Goal: Task Accomplishment & Management: Manage account settings

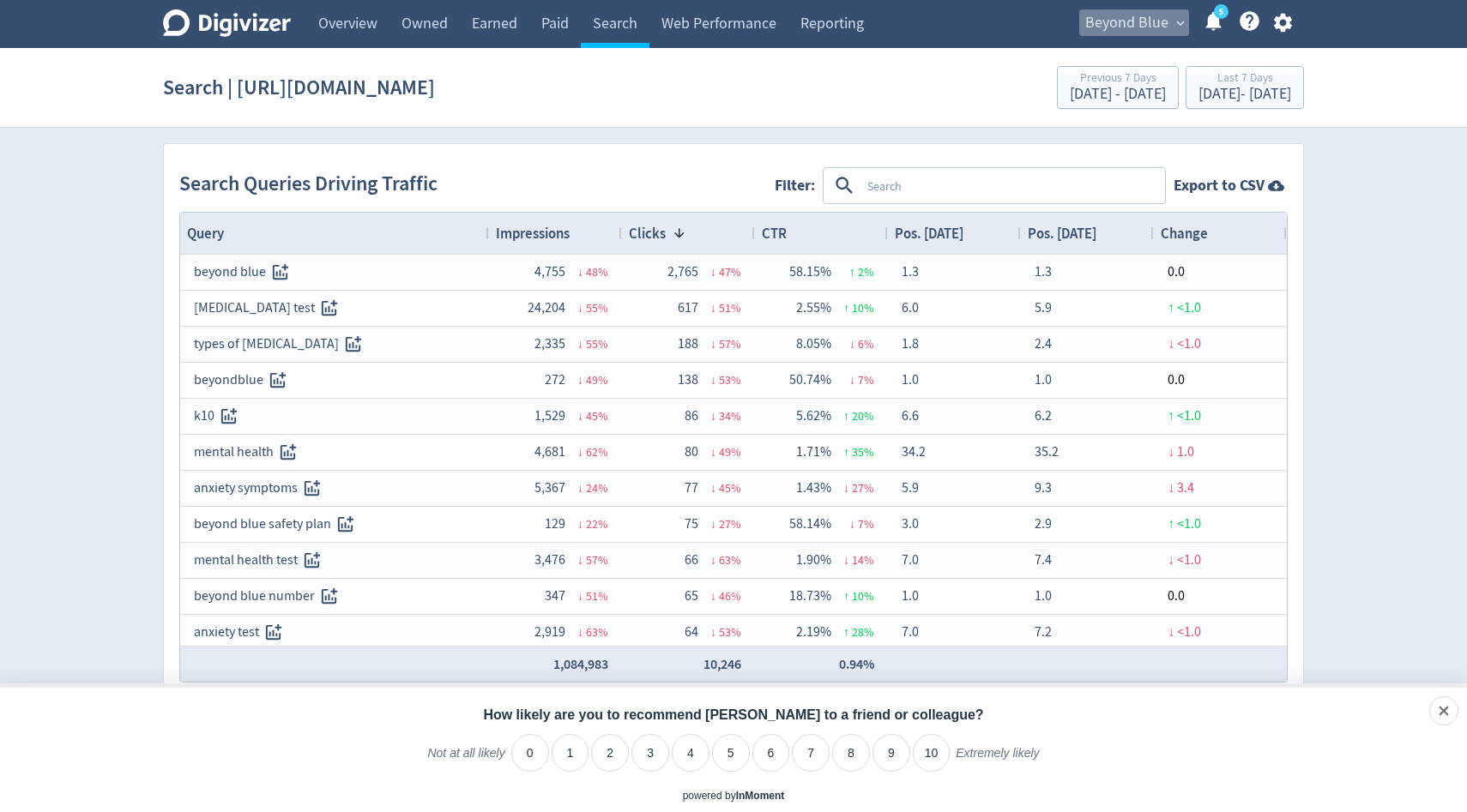
click at [1140, 27] on span "Beyond Blue" at bounding box center [1127, 23] width 83 height 27
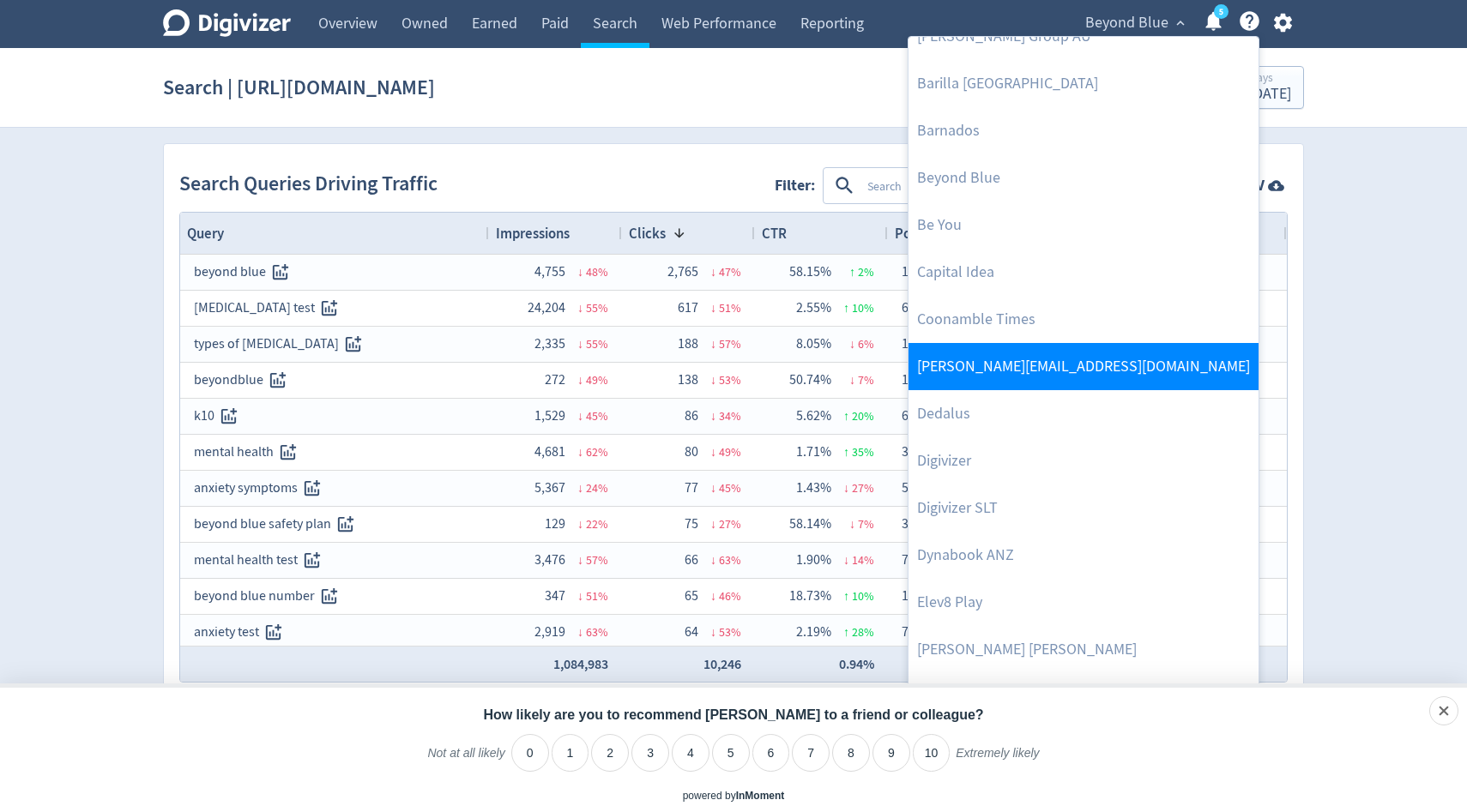
scroll to position [376, 0]
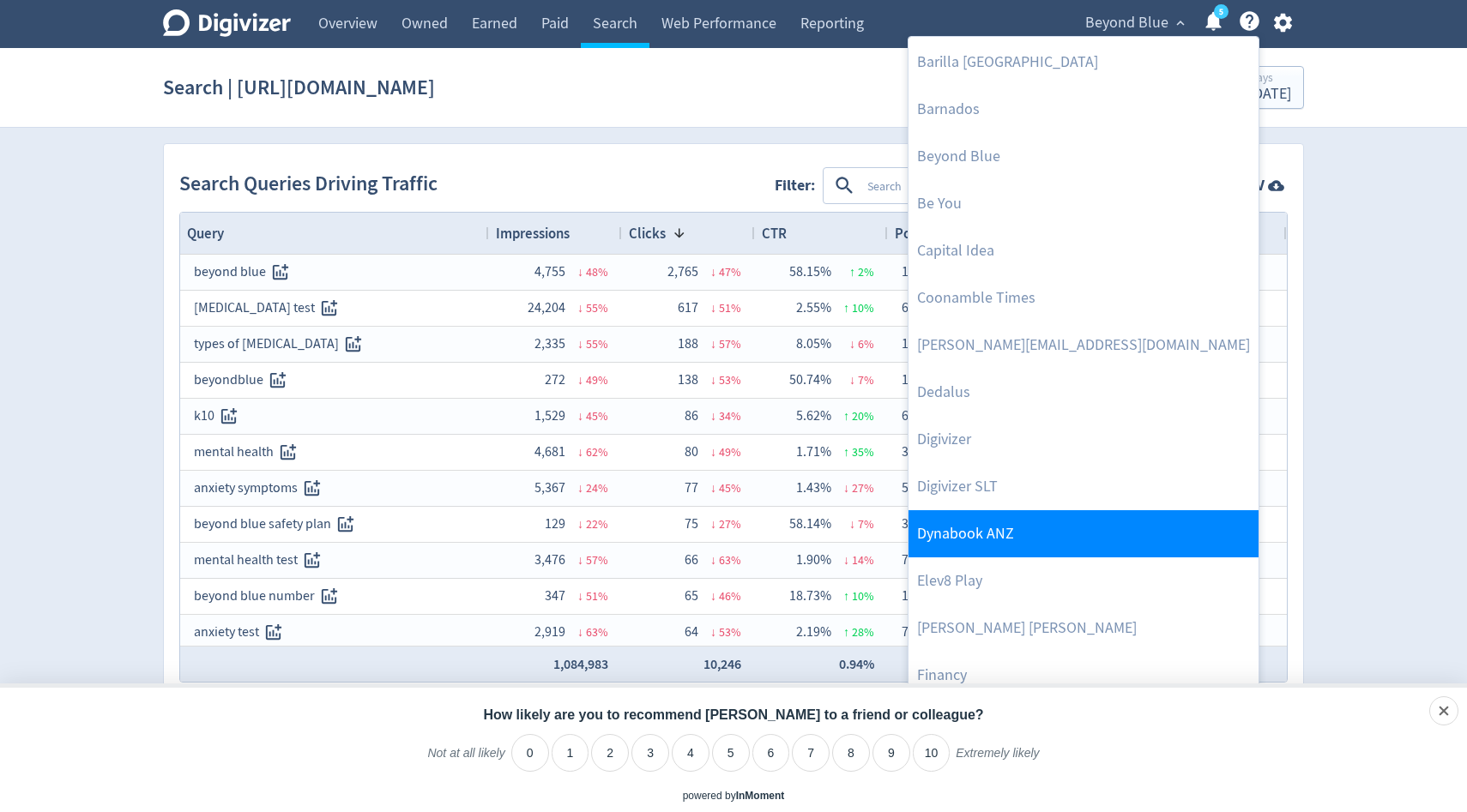
click at [955, 533] on link "Dynabook ANZ" at bounding box center [1083, 533] width 350 height 47
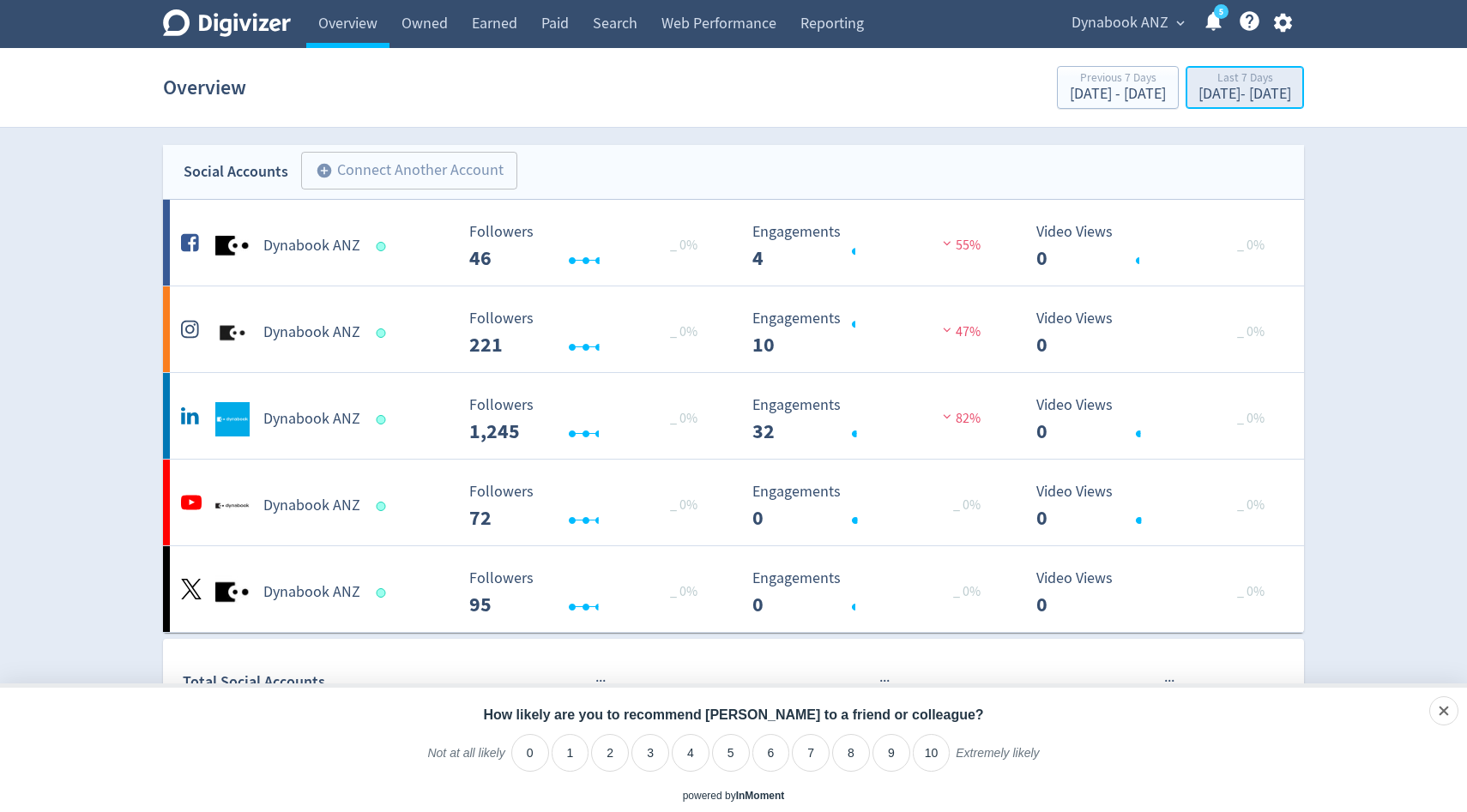
click at [1206, 93] on div "[DATE] - [DATE]" at bounding box center [1245, 94] width 92 height 15
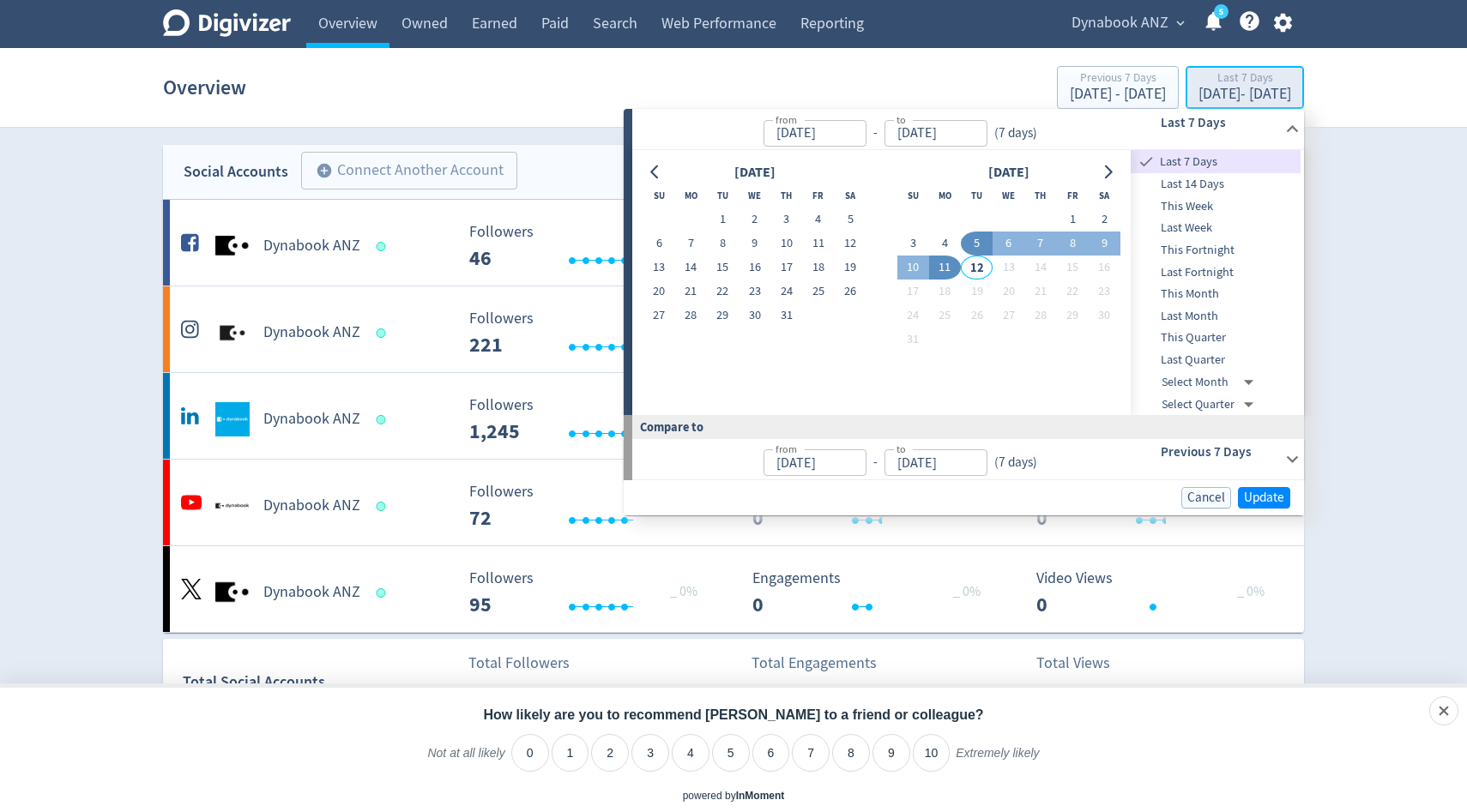
type input "[DATE]"
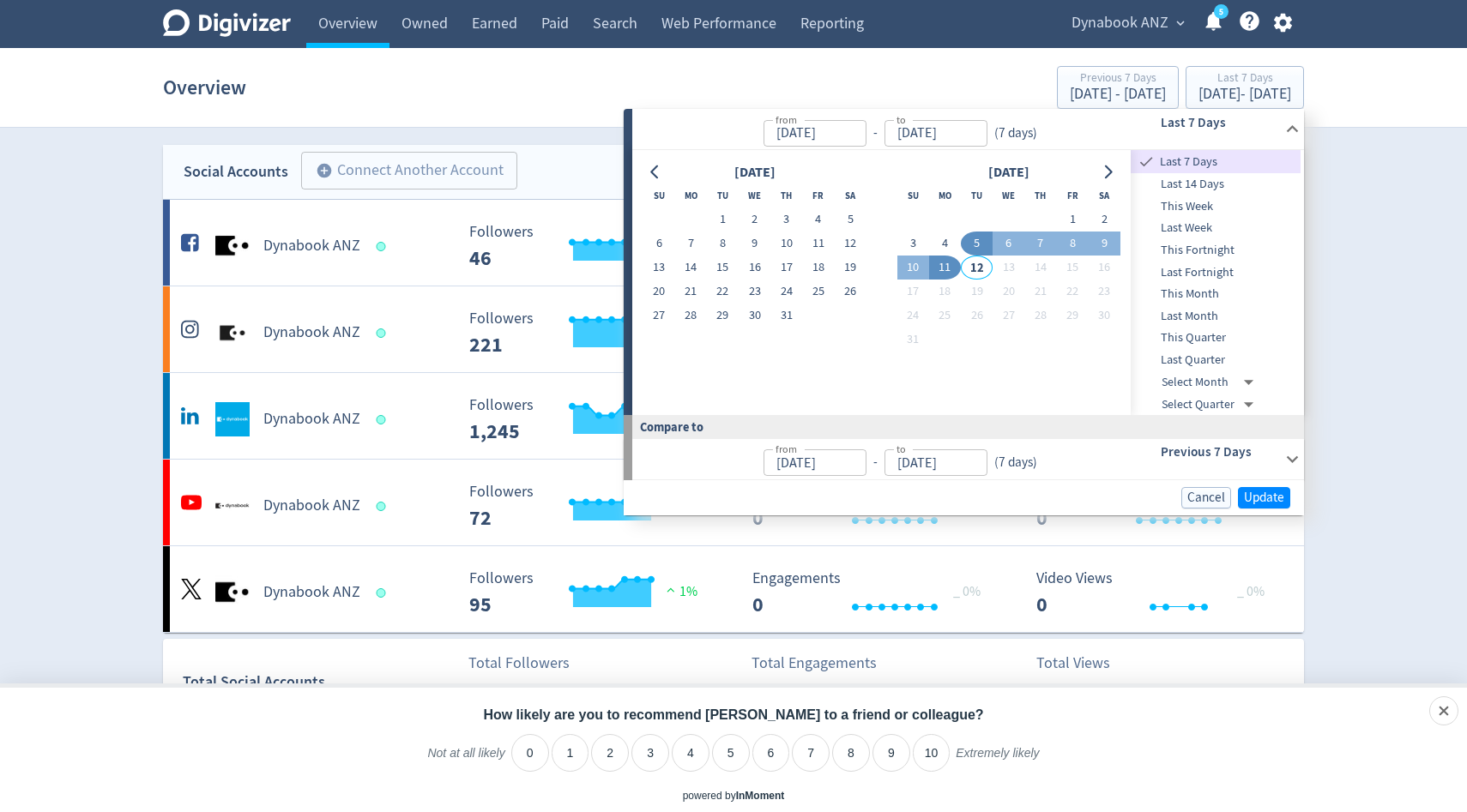
click at [1185, 317] on span "Last Month" at bounding box center [1216, 316] width 170 height 19
type input "[DATE]"
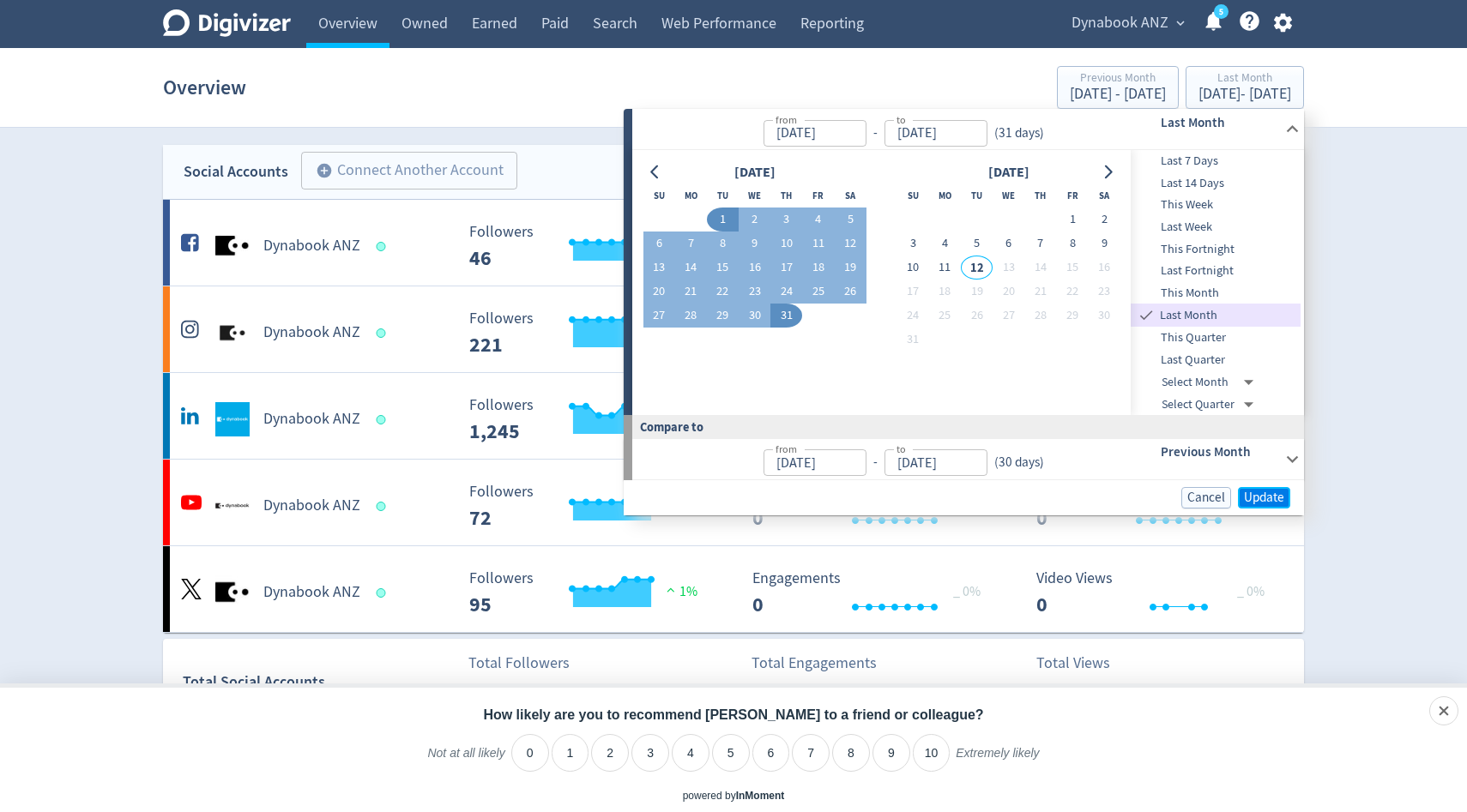
click at [1265, 498] on span "Update" at bounding box center [1264, 497] width 41 height 13
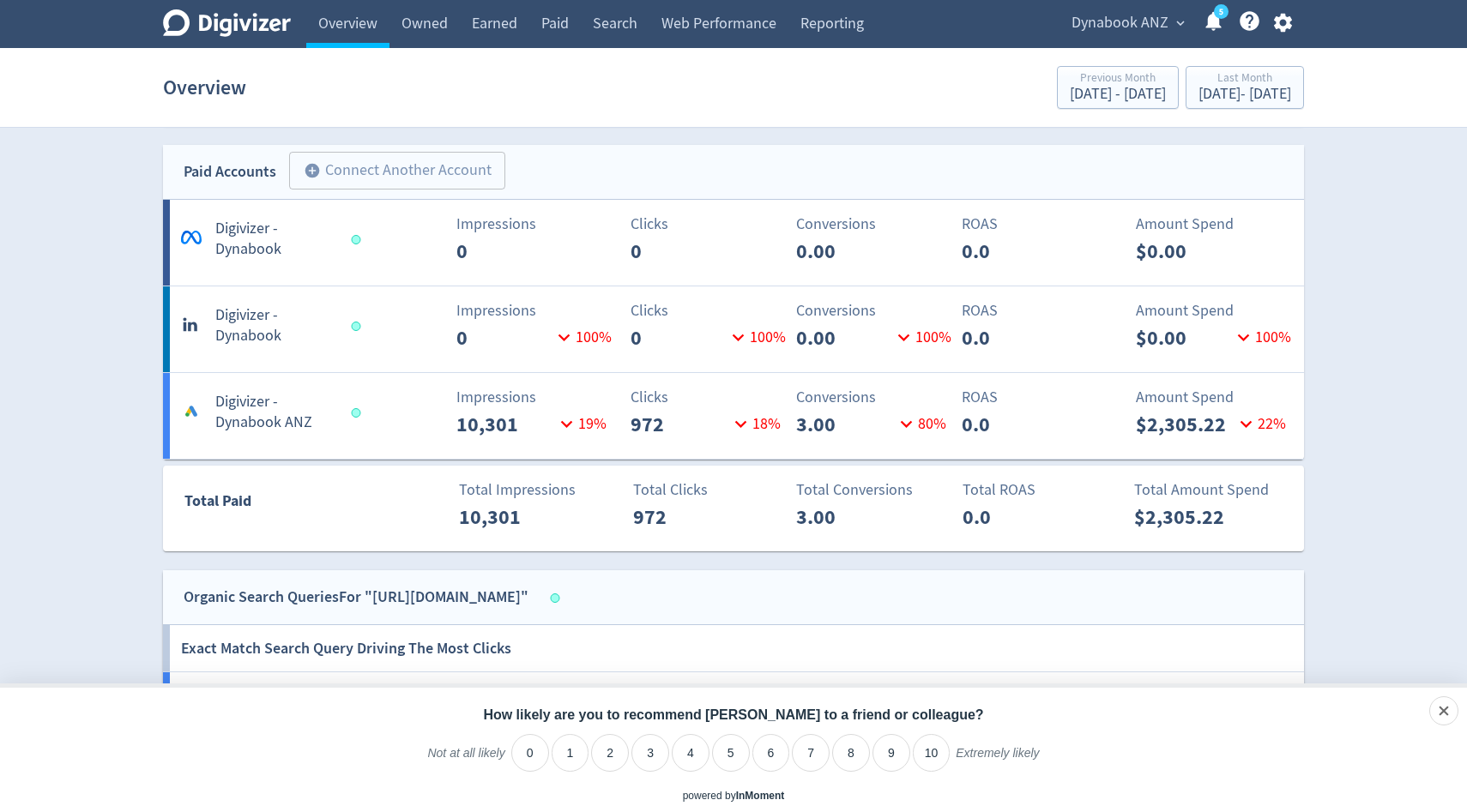
scroll to position [729, 0]
click at [1116, 25] on span "Dynabook ANZ" at bounding box center [1120, 23] width 97 height 27
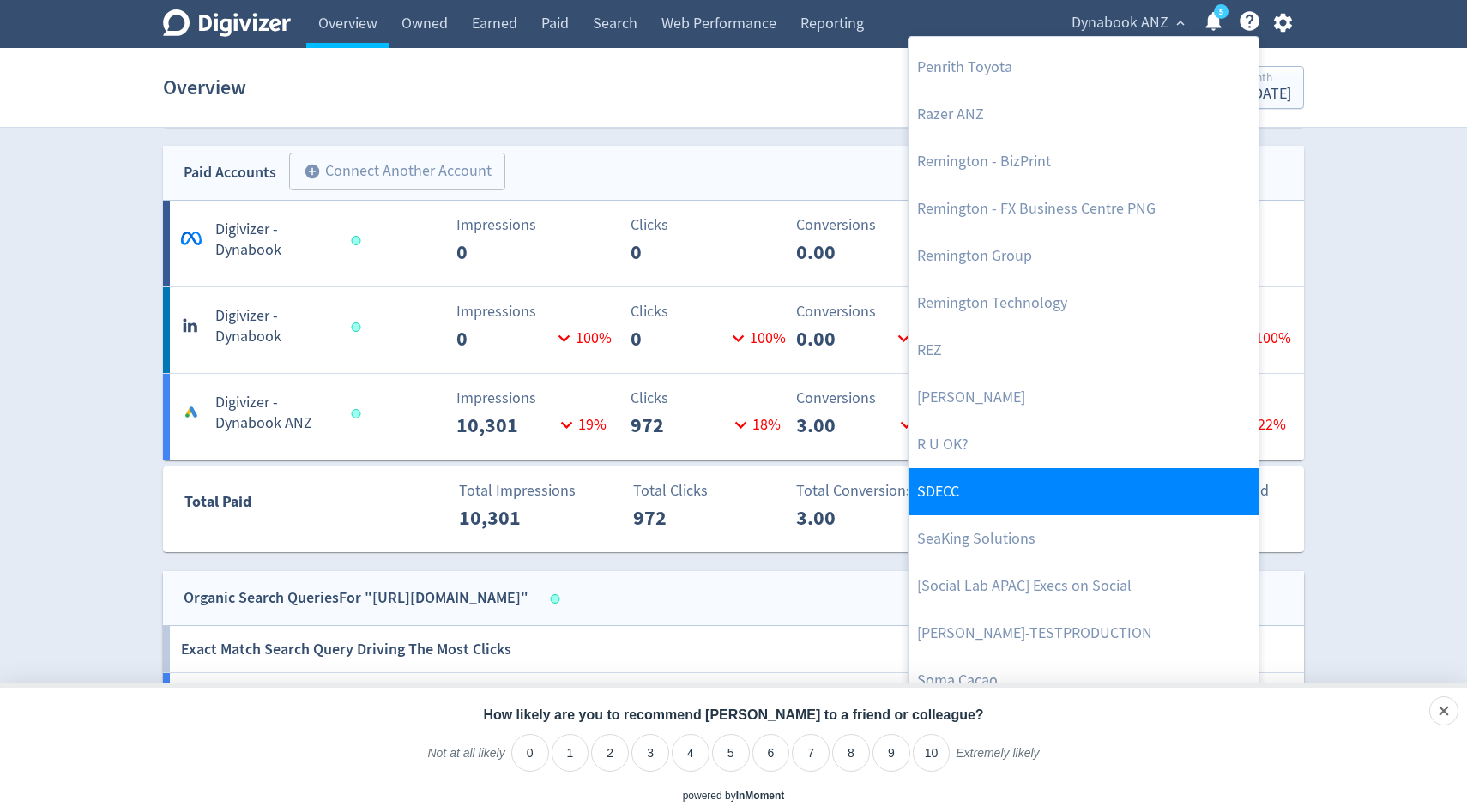
scroll to position [3895, 0]
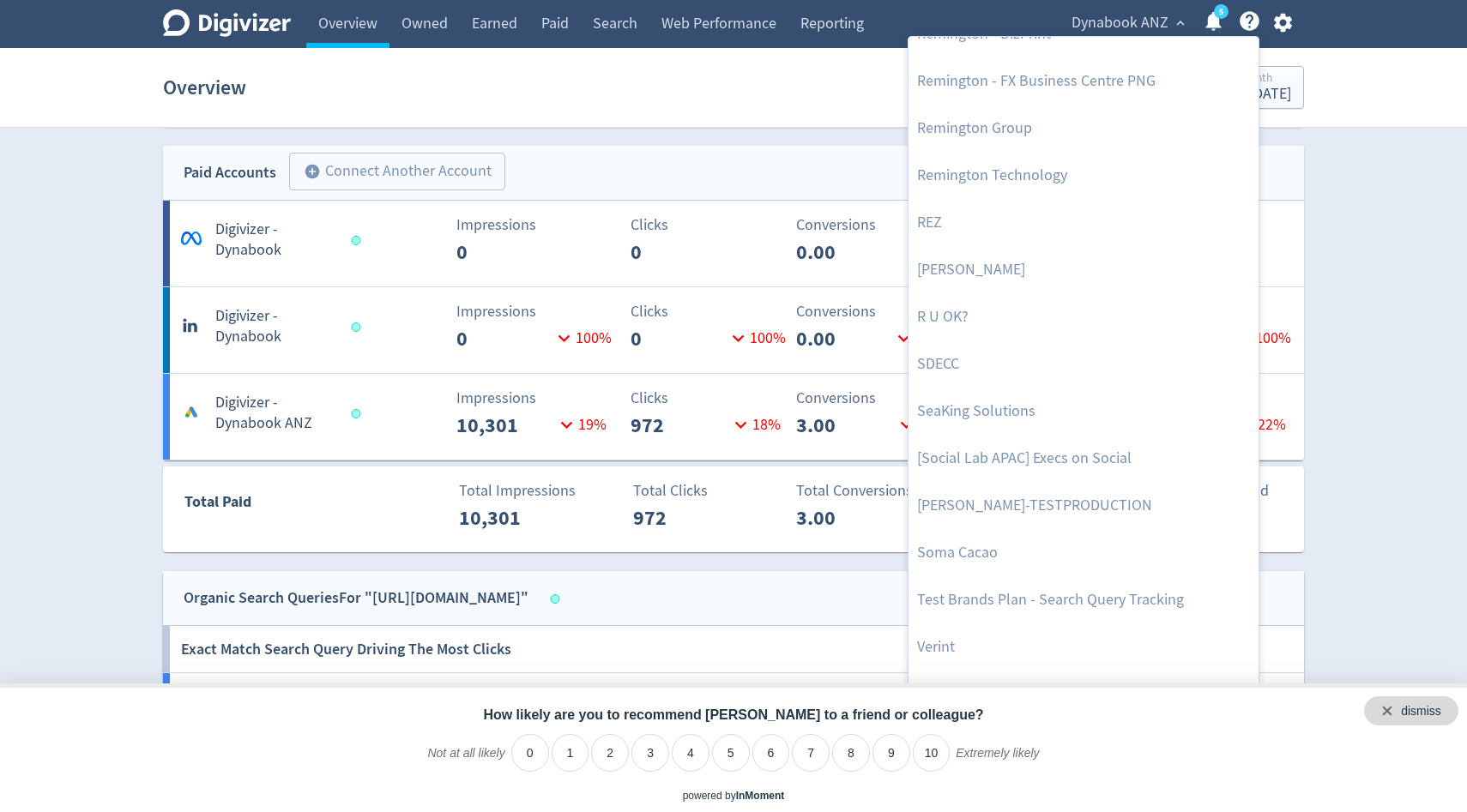
click at [1443, 708] on div "dismiss" at bounding box center [1411, 711] width 94 height 29
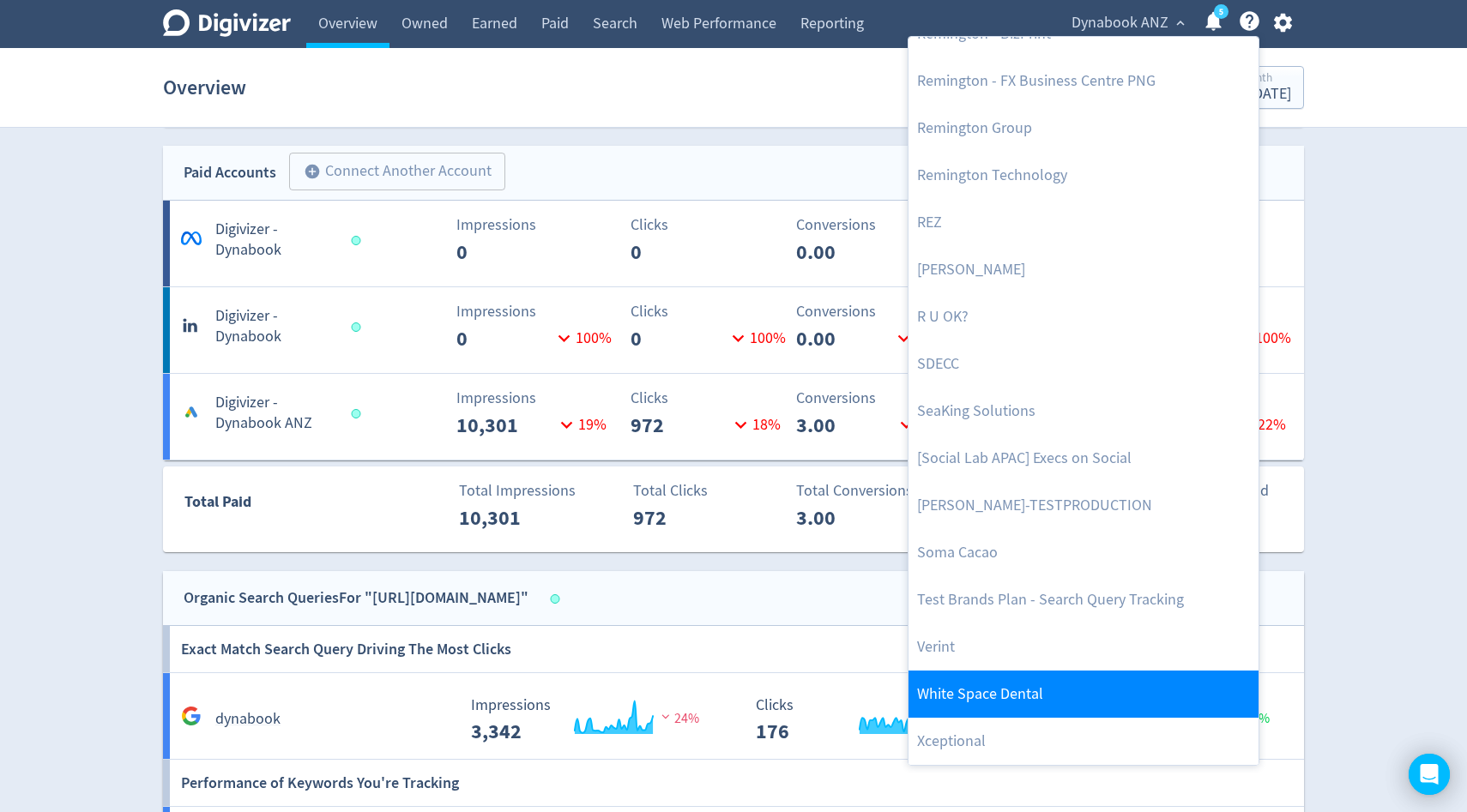
click at [1012, 704] on link "White Space Dental" at bounding box center [1083, 694] width 350 height 47
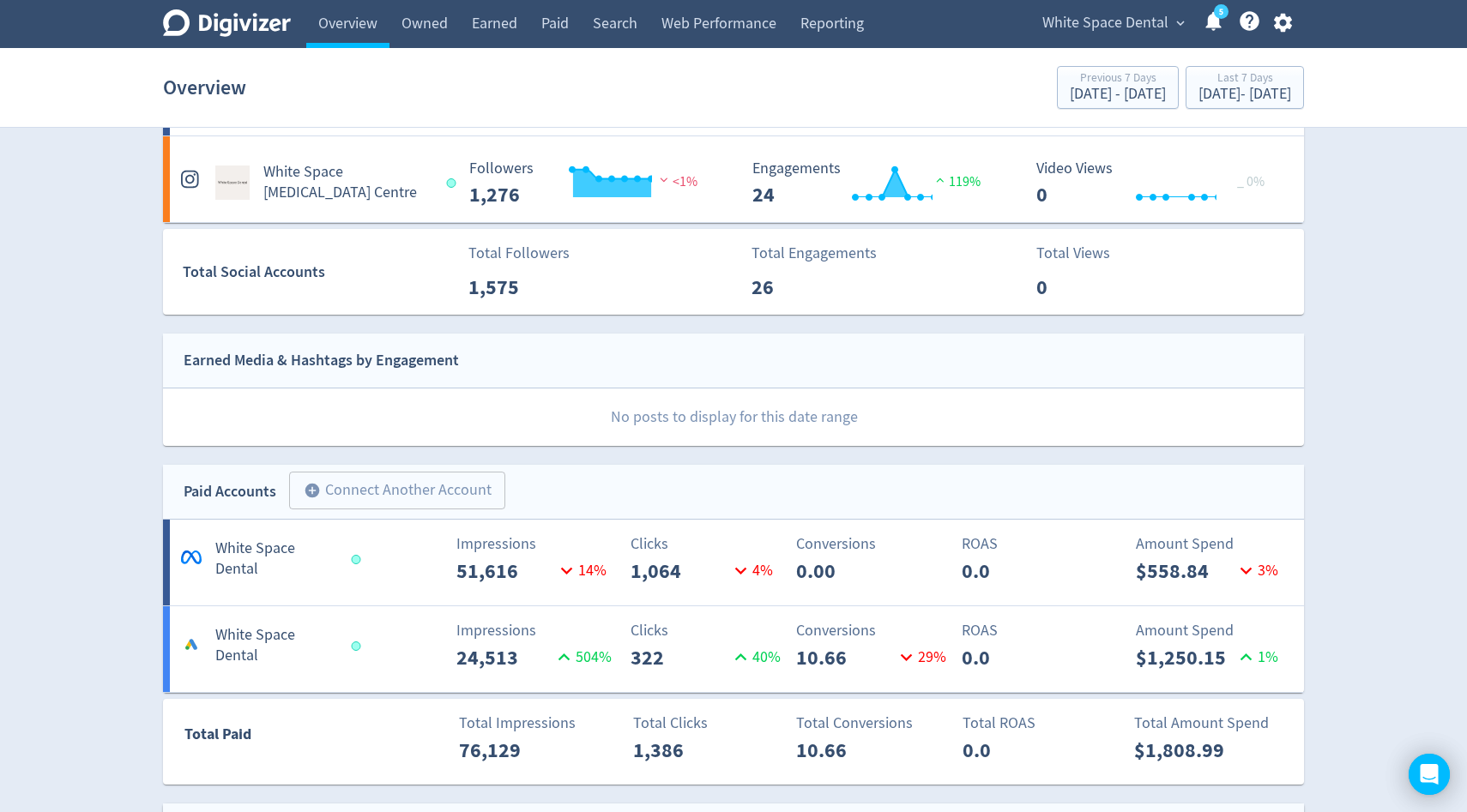
scroll to position [165, 0]
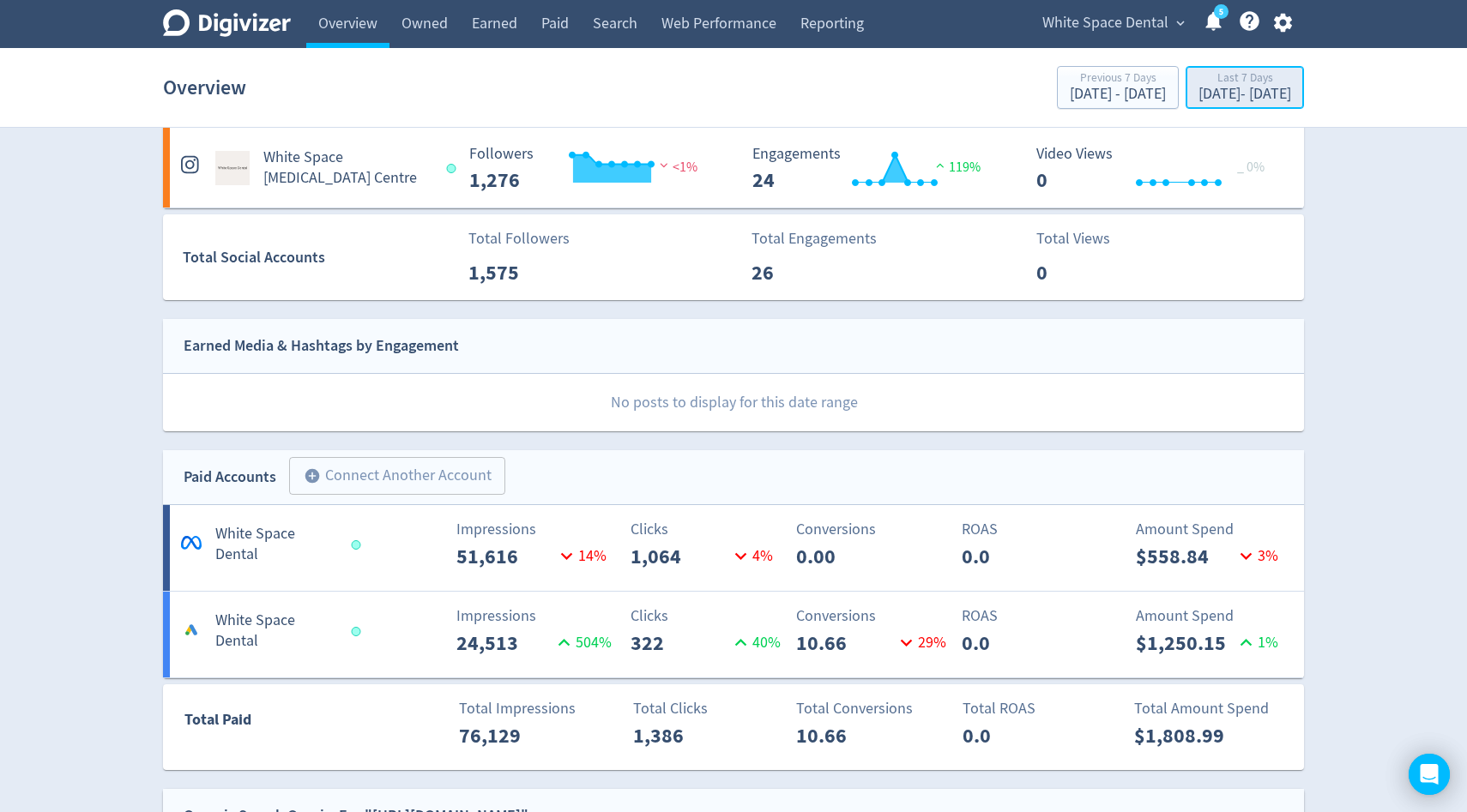
click at [1216, 79] on div "Last 7 Days" at bounding box center [1245, 80] width 92 height 14
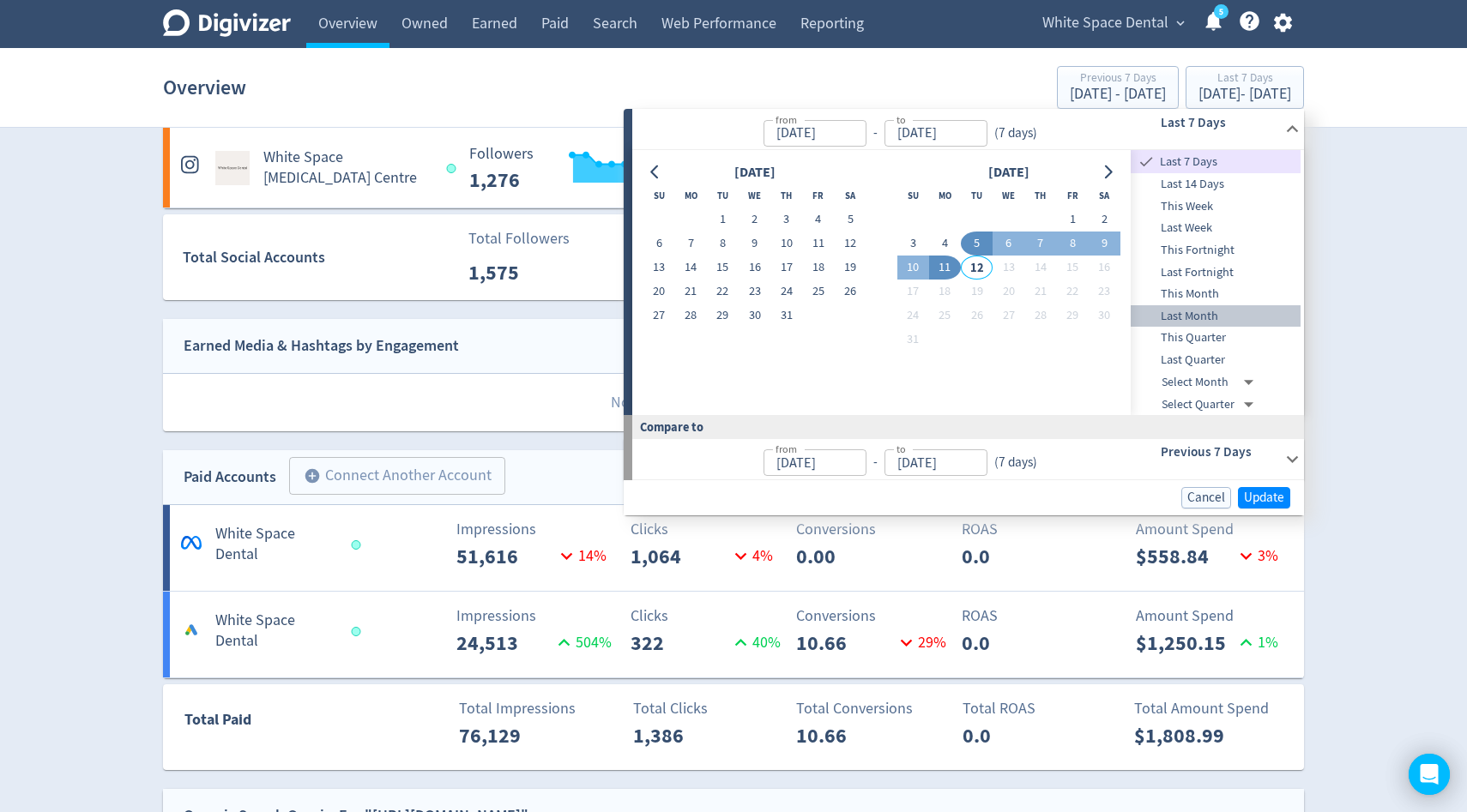
click at [1207, 316] on span "Last Month" at bounding box center [1216, 316] width 170 height 19
type input "[DATE]"
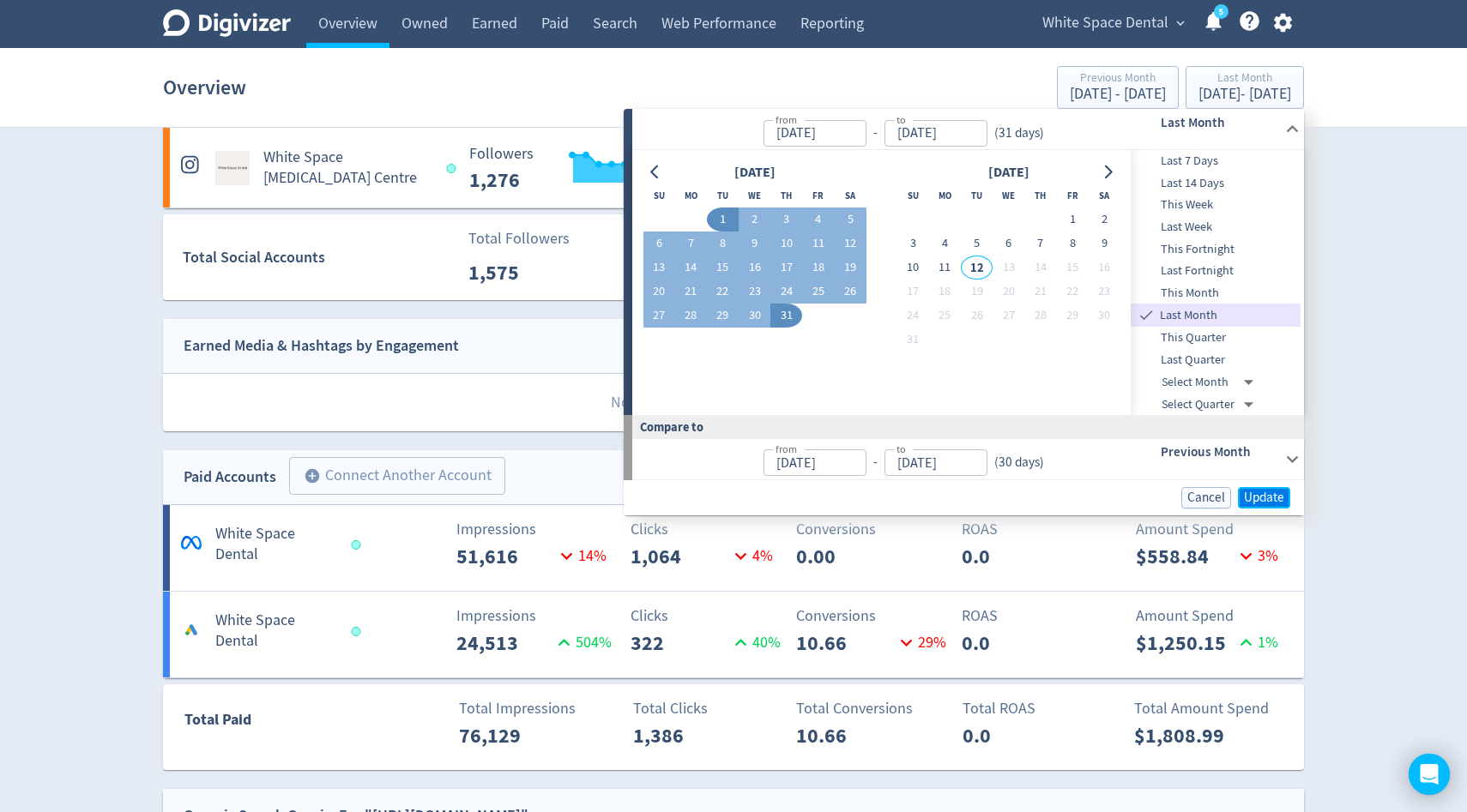
click at [1261, 503] on span "Update" at bounding box center [1264, 497] width 41 height 13
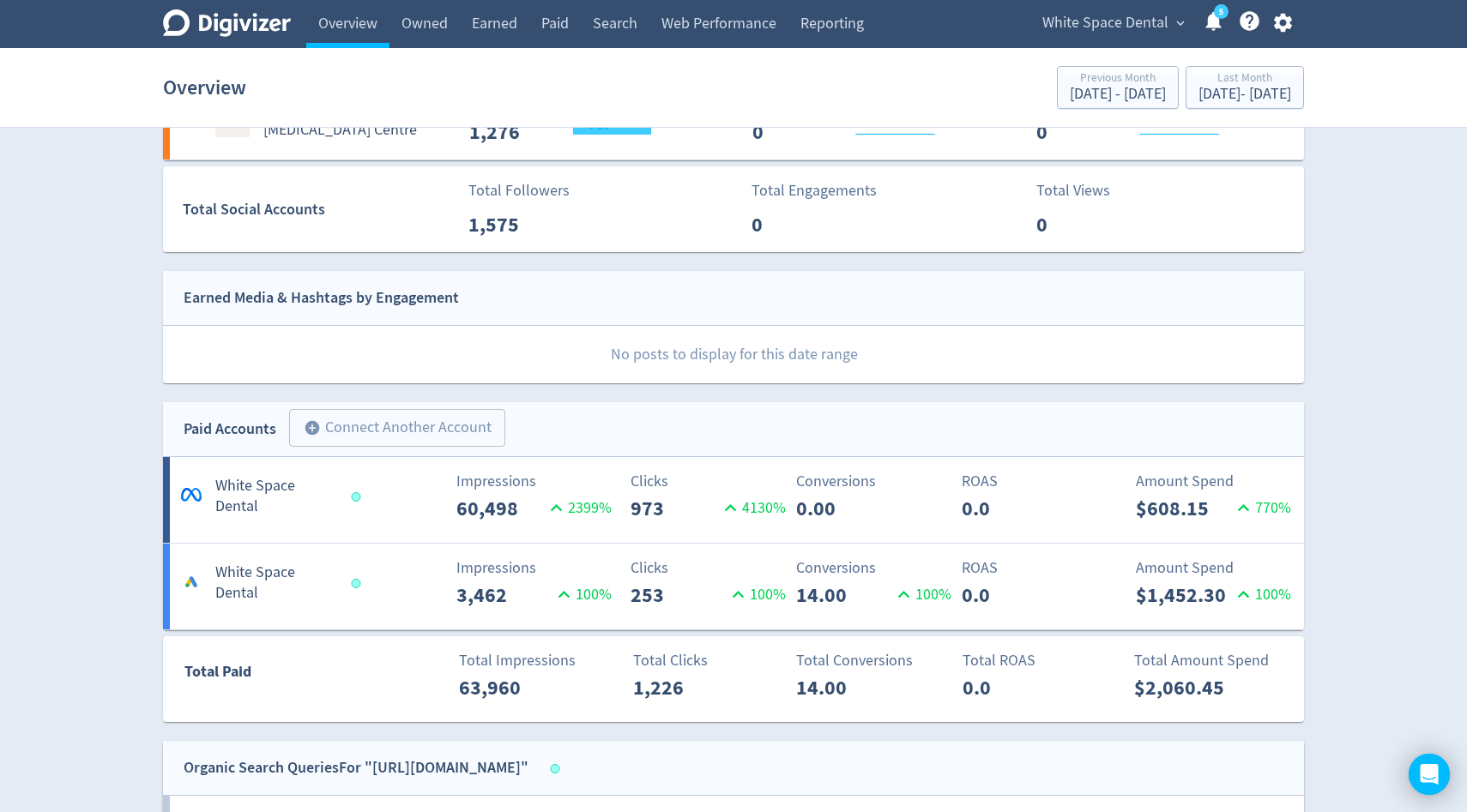
scroll to position [300, 0]
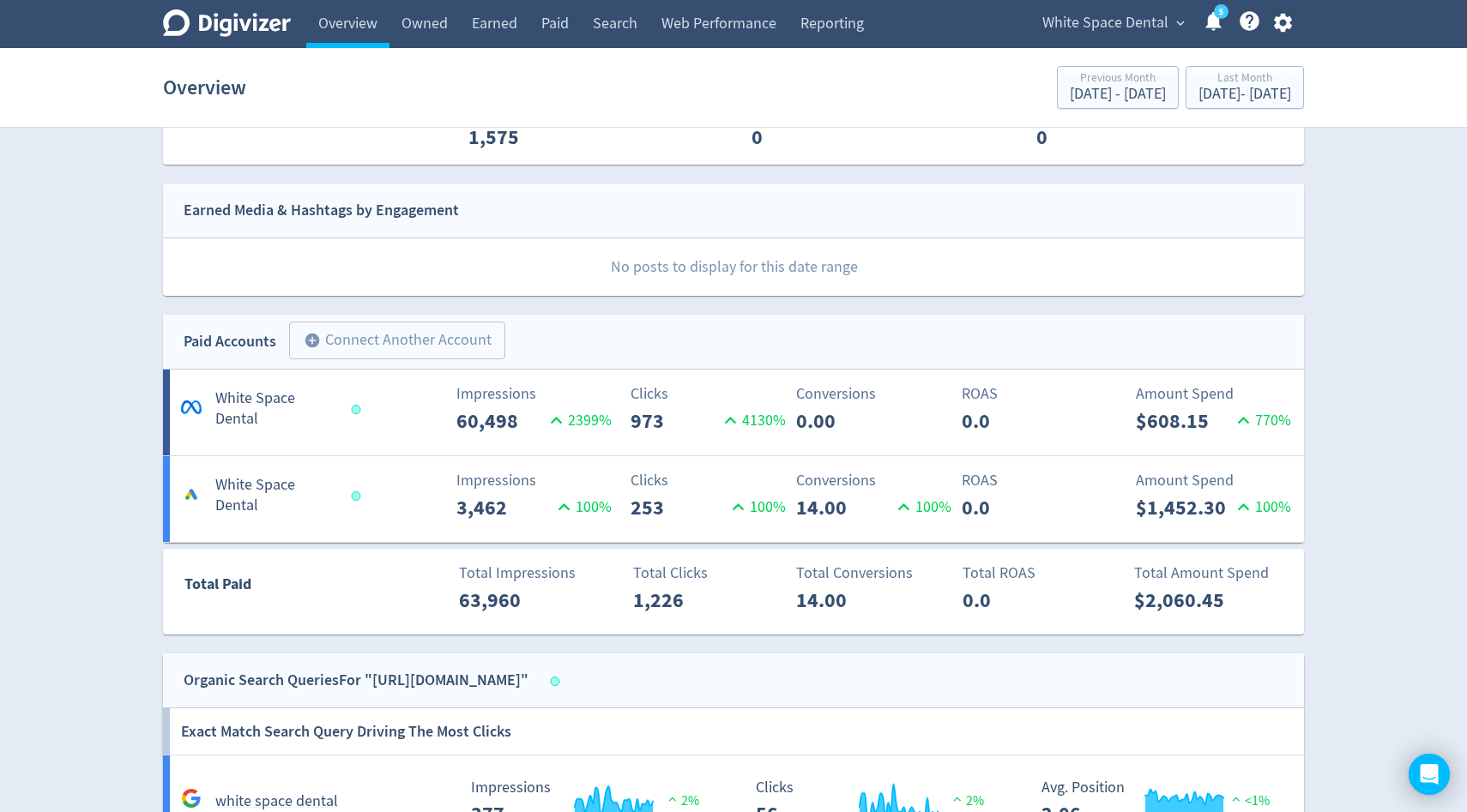
click at [896, 544] on div "Social Accounts add_circle Connect Another Account add_circle White Space [MEDI…" at bounding box center [733, 688] width 1171 height 1687
click at [916, 499] on p "100 %" at bounding box center [921, 507] width 59 height 24
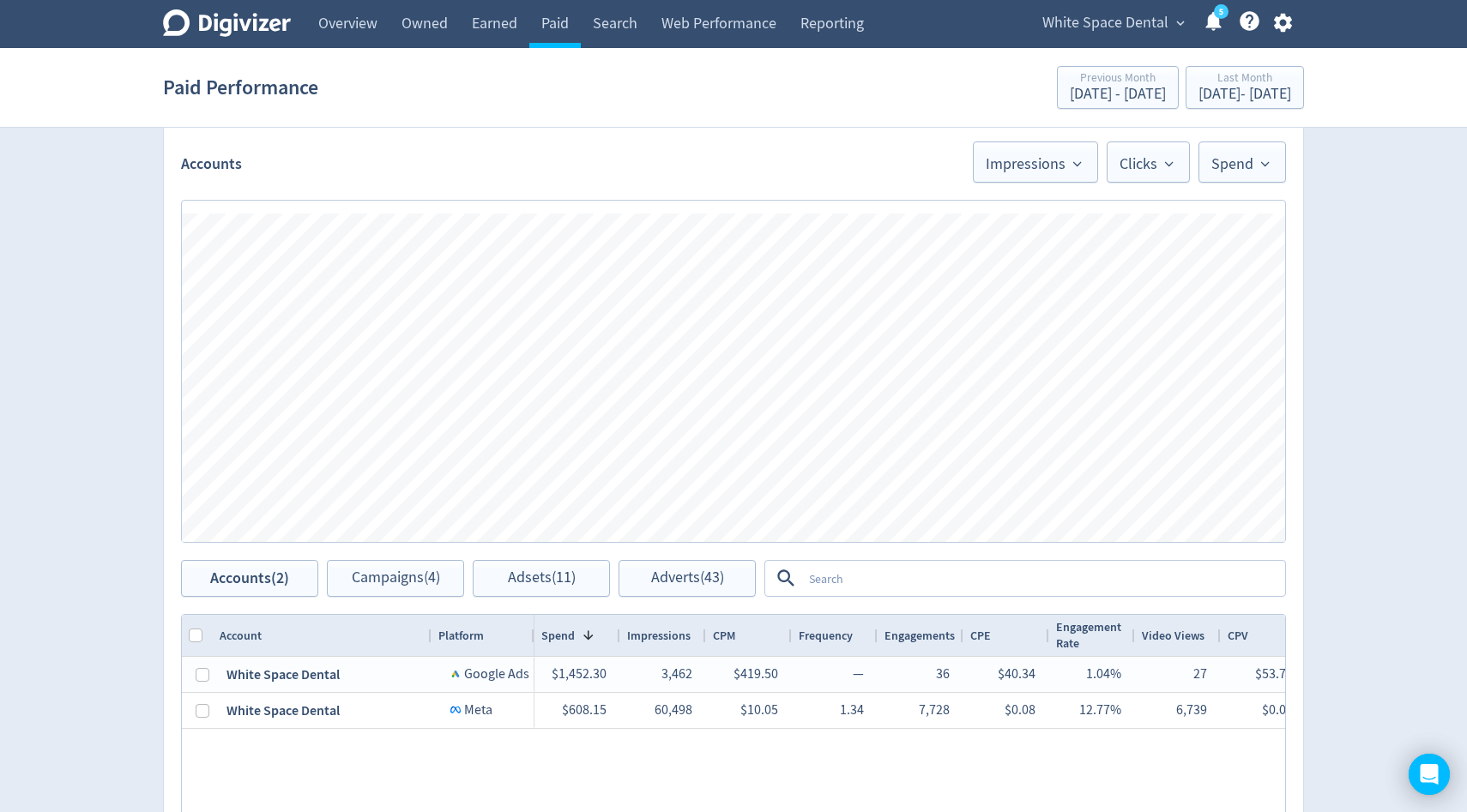
scroll to position [445, 0]
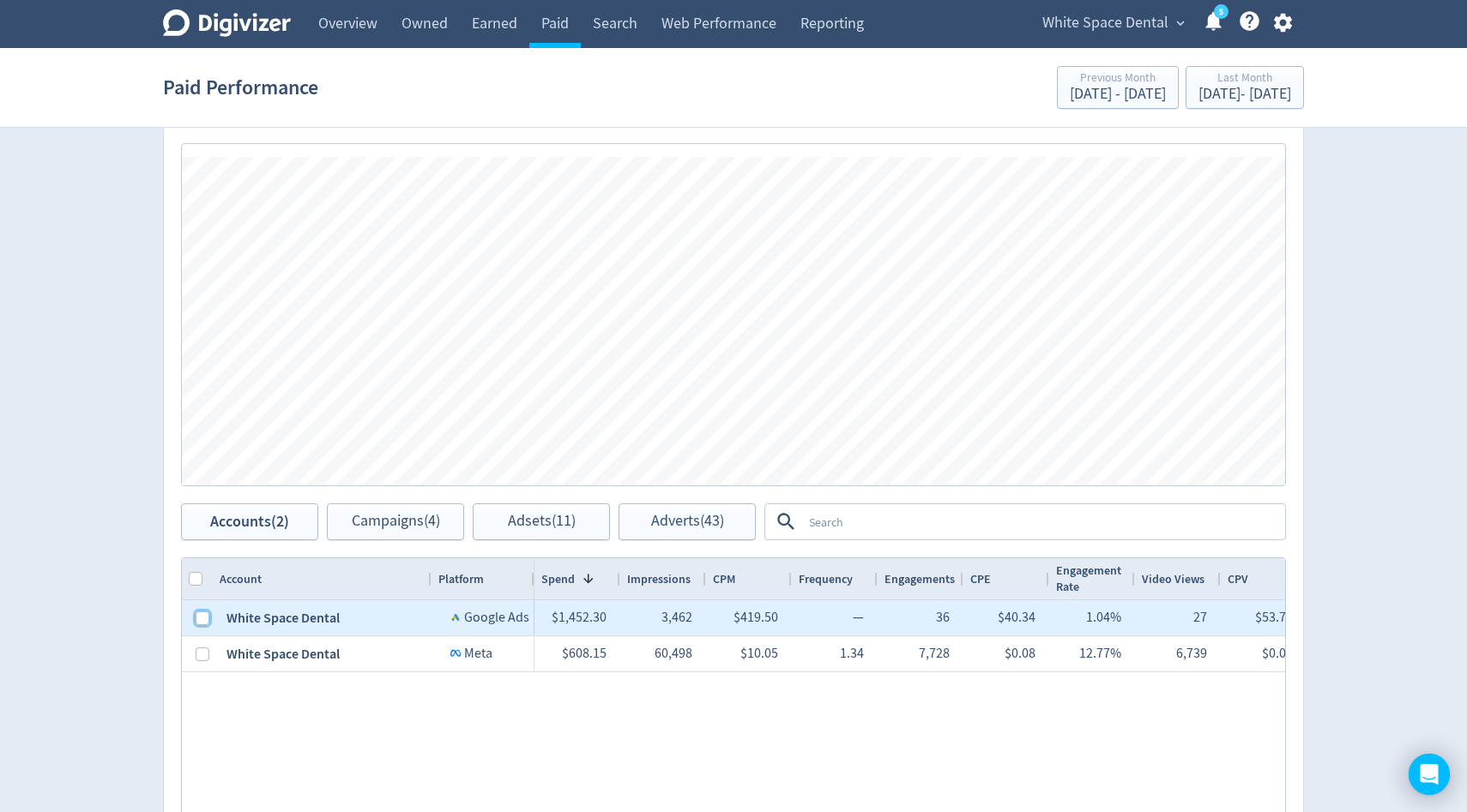
click at [205, 612] on input "Press Space to toggle row selection (unchecked)" at bounding box center [202, 618] width 14 height 14
checkbox input "true"
checkbox input "false"
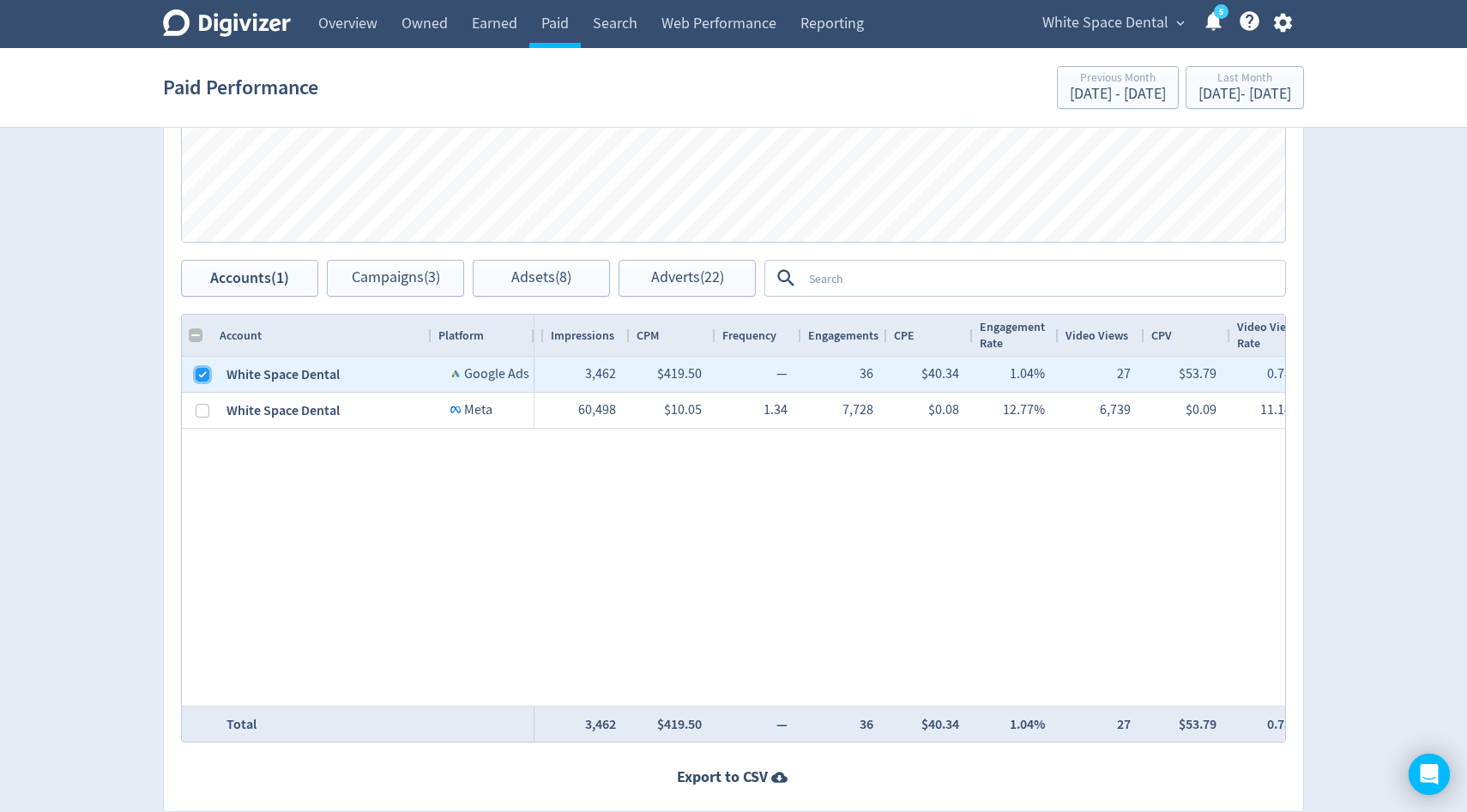
scroll to position [0, 0]
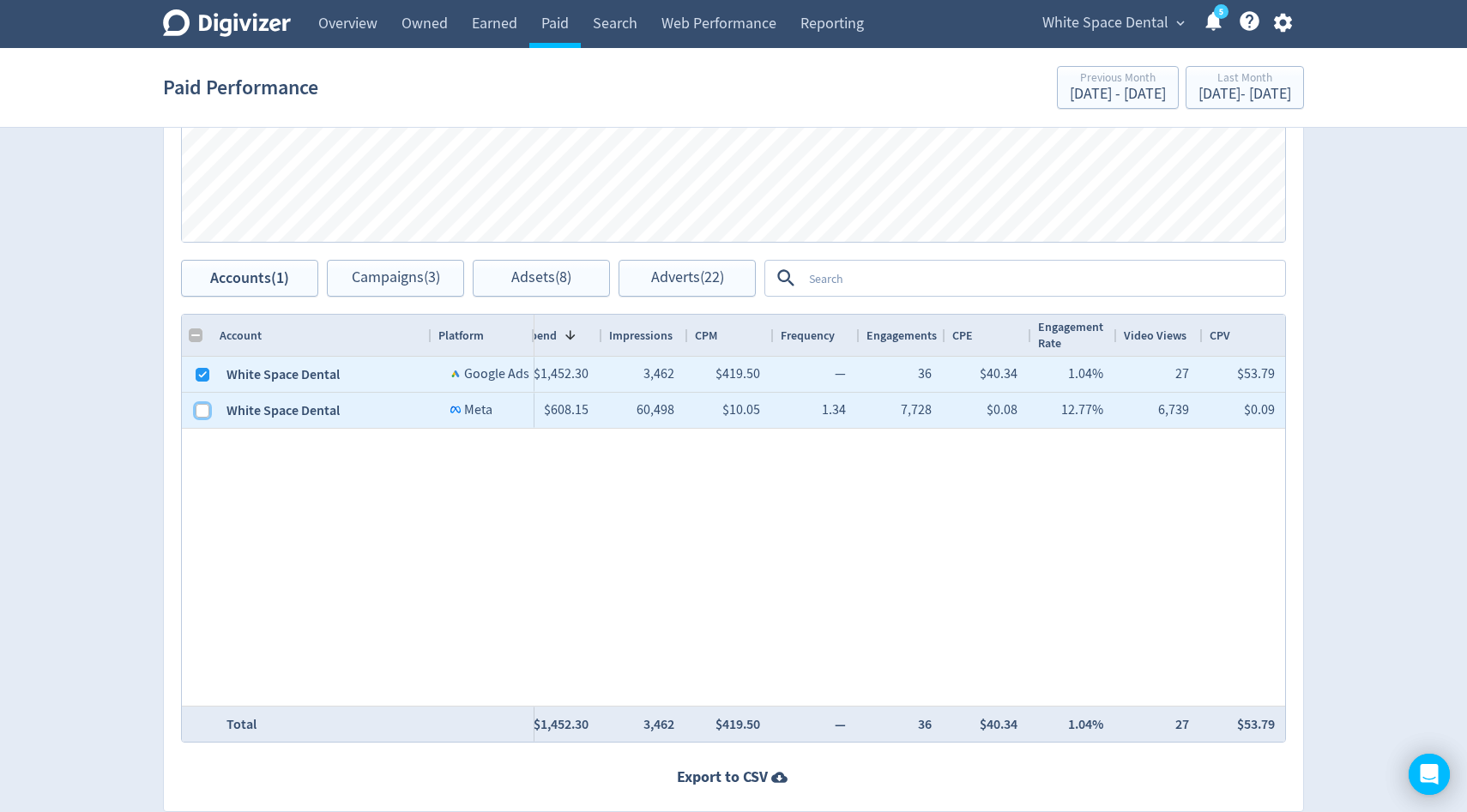
click at [208, 409] on input "Press Space to toggle row selection (unchecked)" at bounding box center [202, 411] width 14 height 14
checkbox input "true"
click at [357, 32] on link "Overview" at bounding box center [348, 24] width 83 height 48
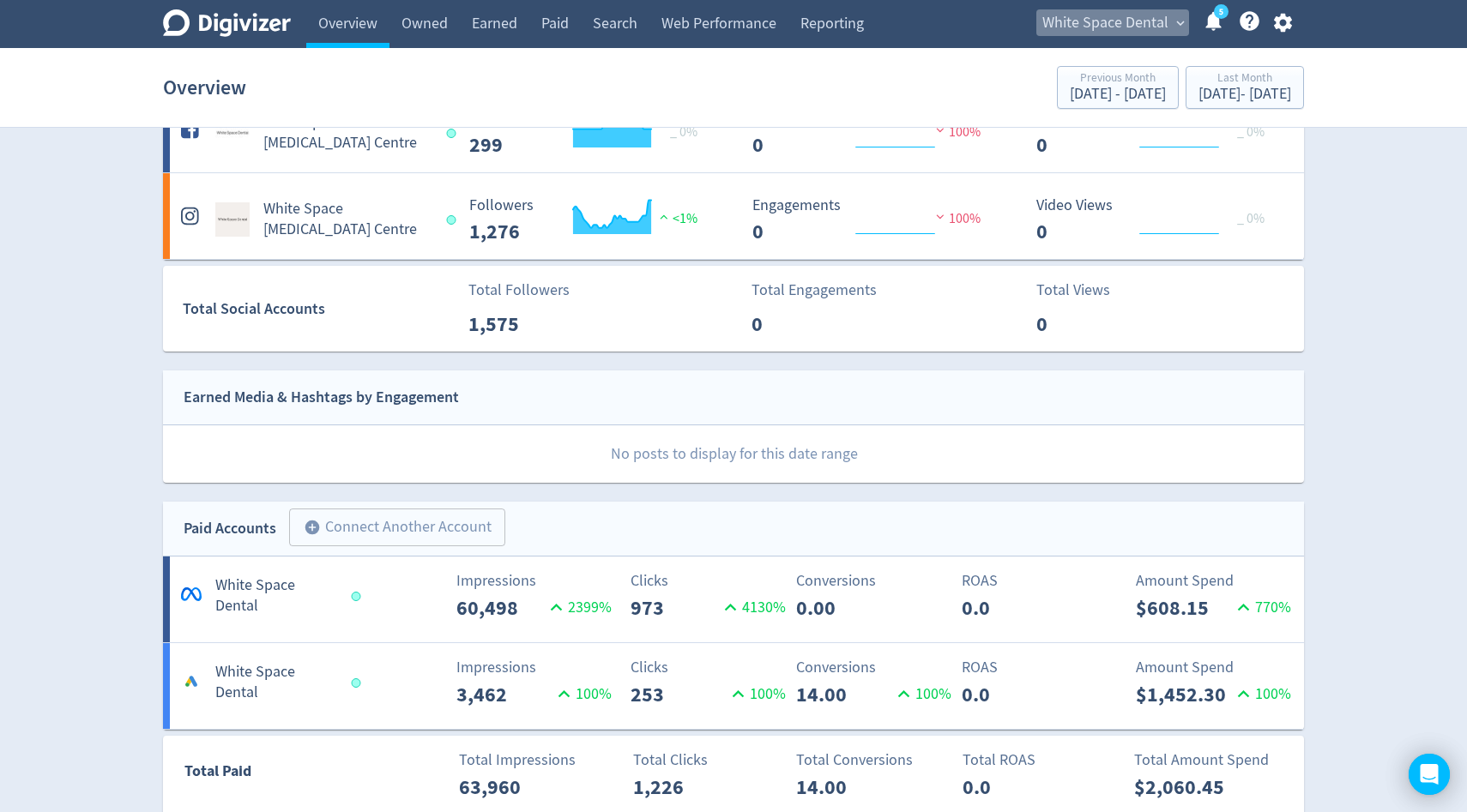
click at [1149, 24] on span "White Space Dental" at bounding box center [1104, 23] width 126 height 27
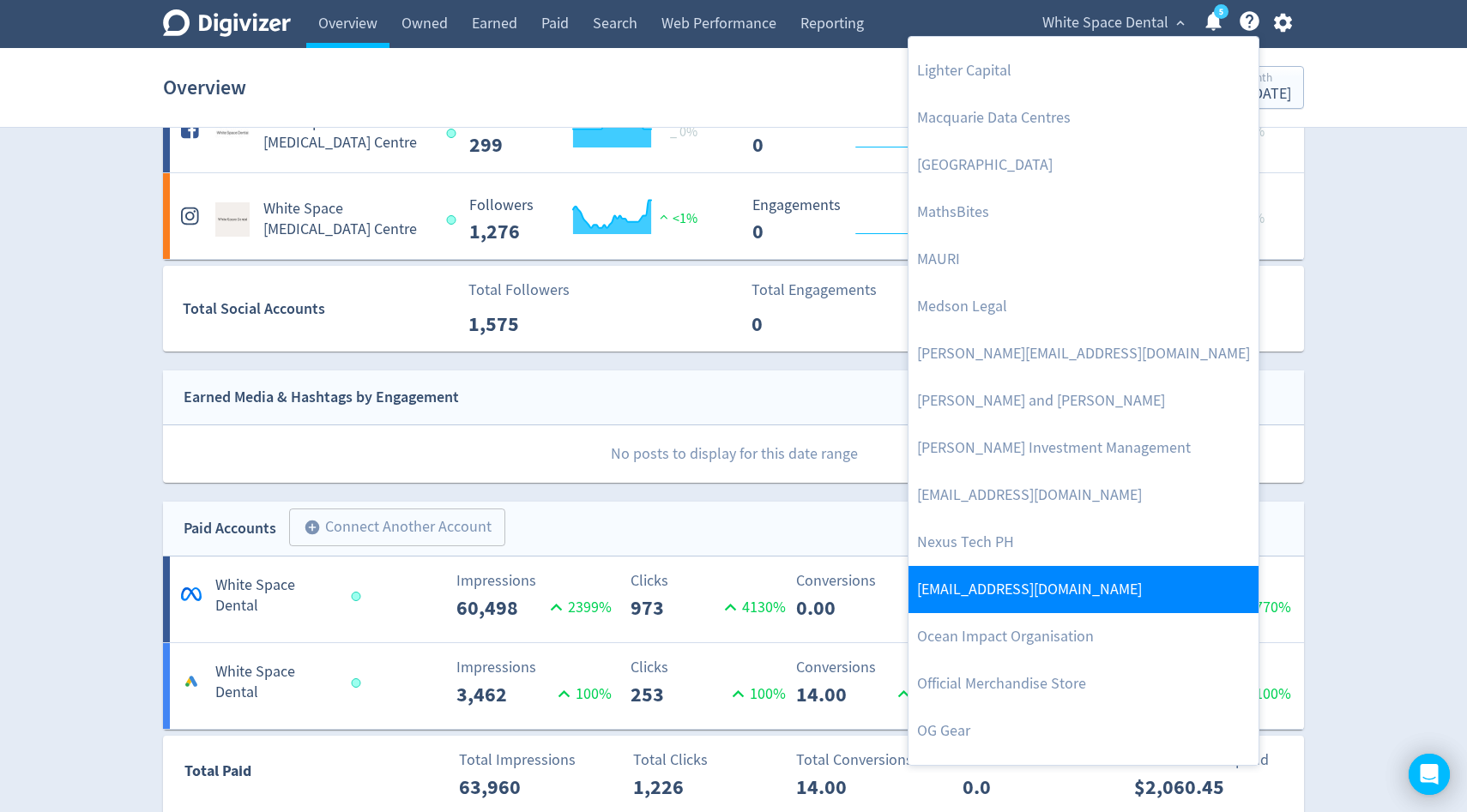
scroll to position [2882, 0]
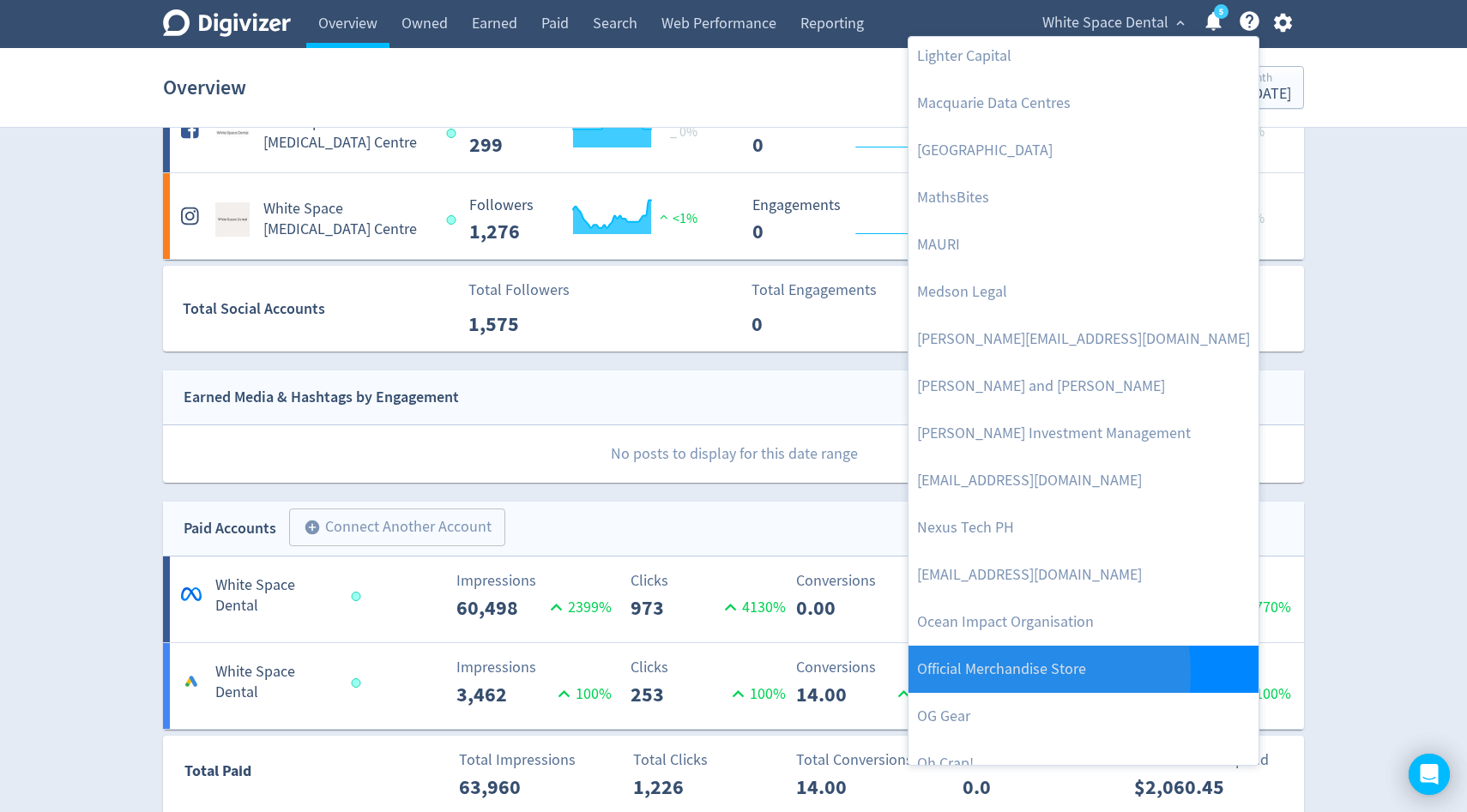
click at [982, 673] on link "Official Merchandise Store" at bounding box center [1083, 669] width 350 height 47
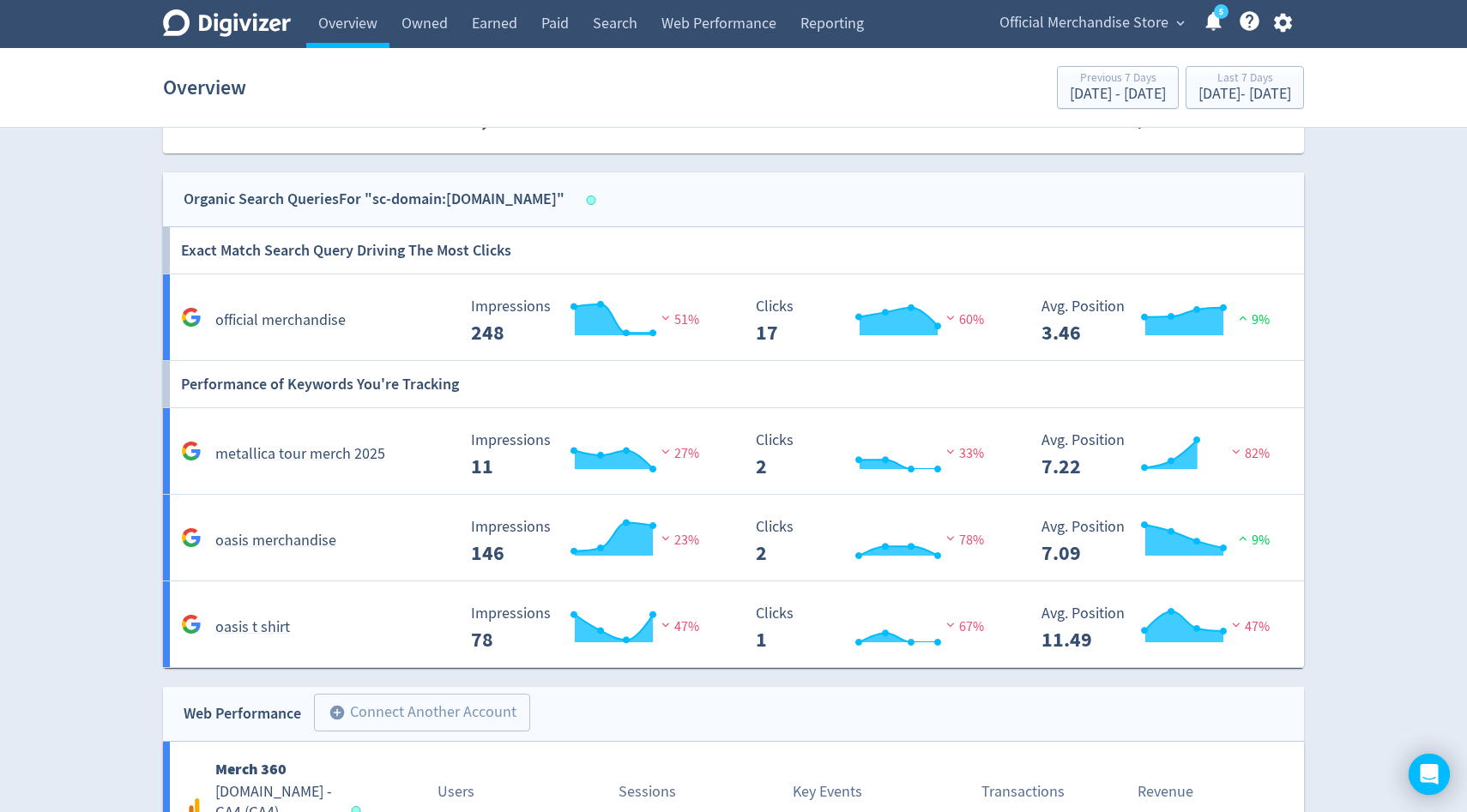
scroll to position [1449, 0]
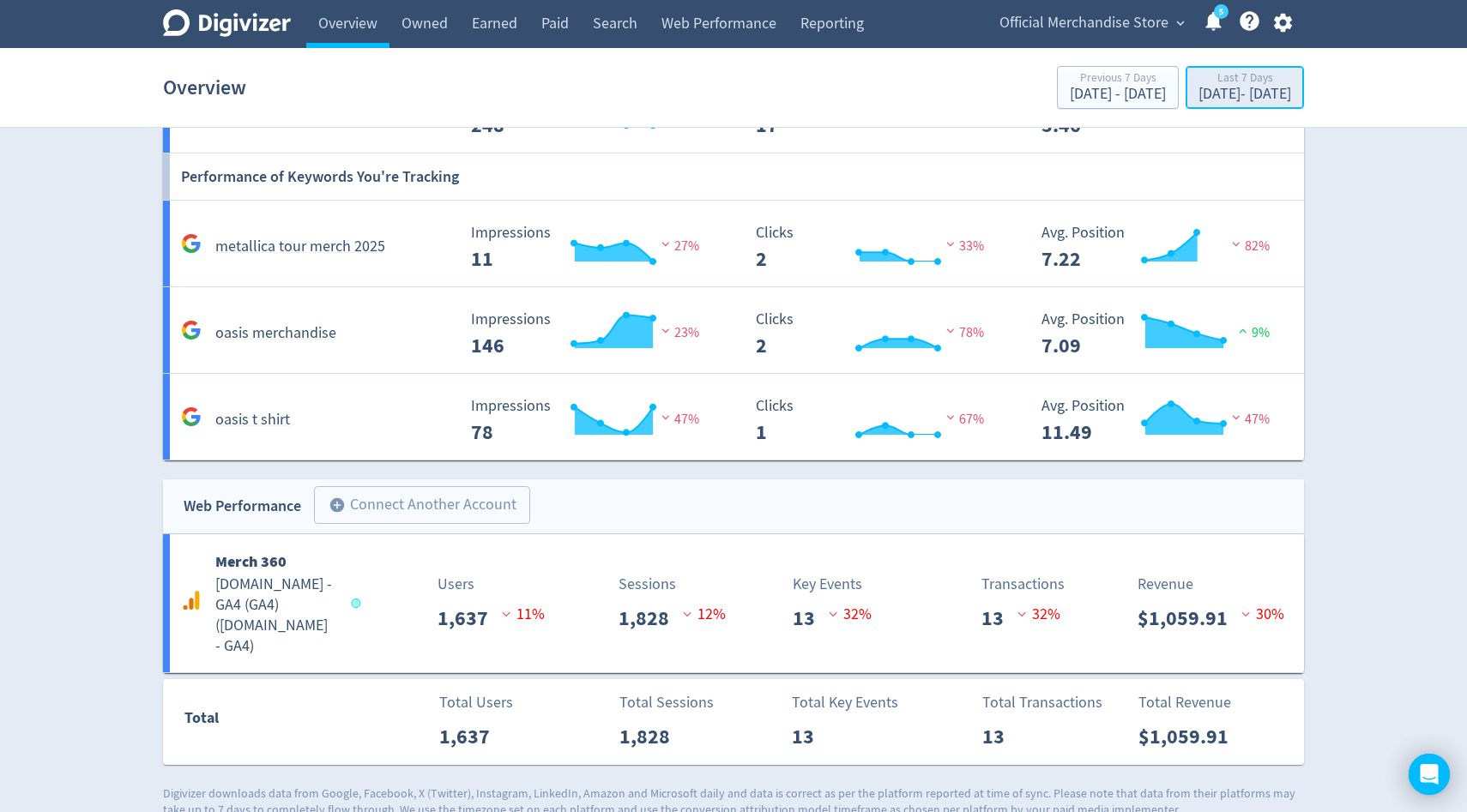
click at [1198, 83] on div "Last 7 Days" at bounding box center [1245, 80] width 92 height 14
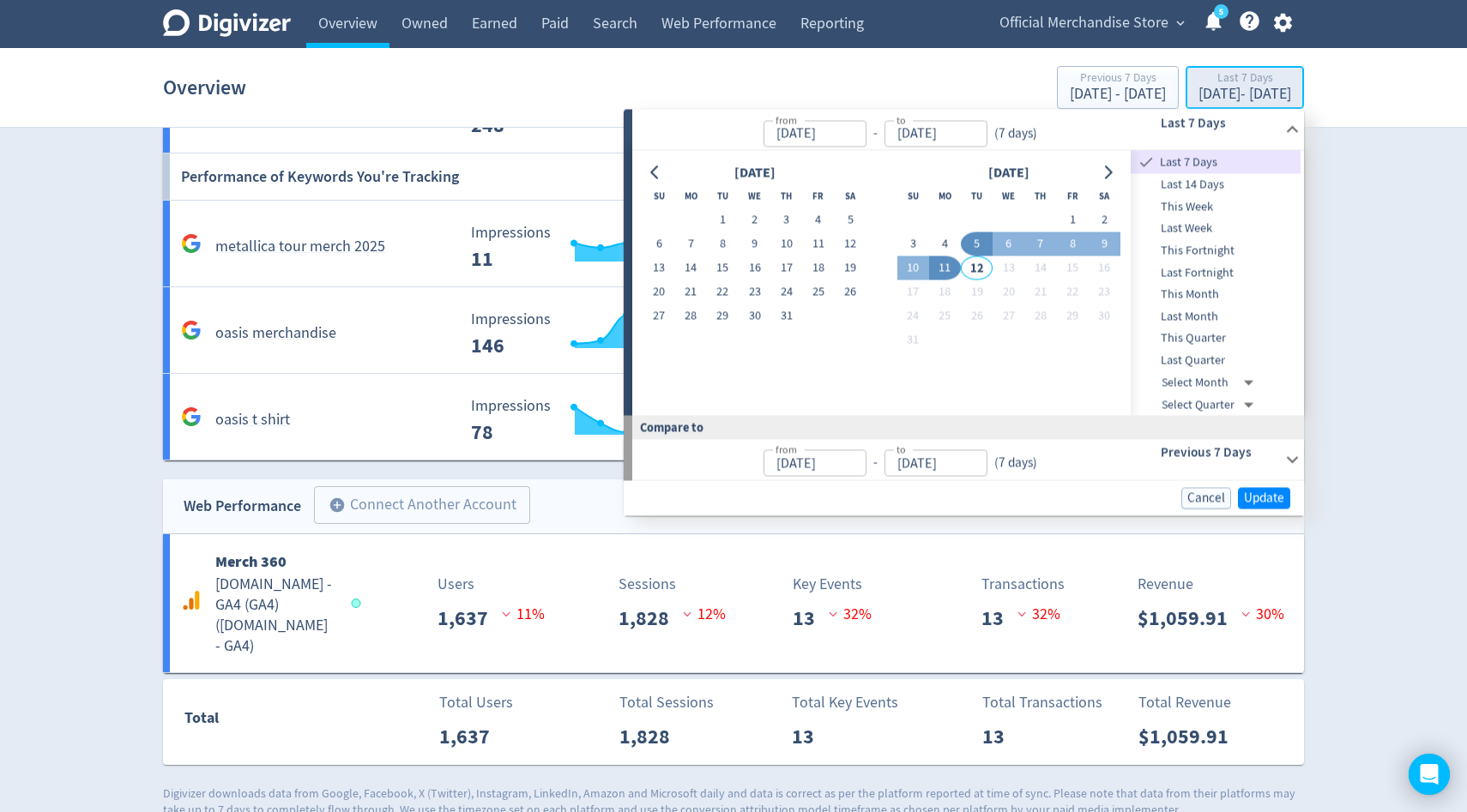
type input "[DATE]"
click at [1196, 296] on span "This Month" at bounding box center [1216, 295] width 170 height 19
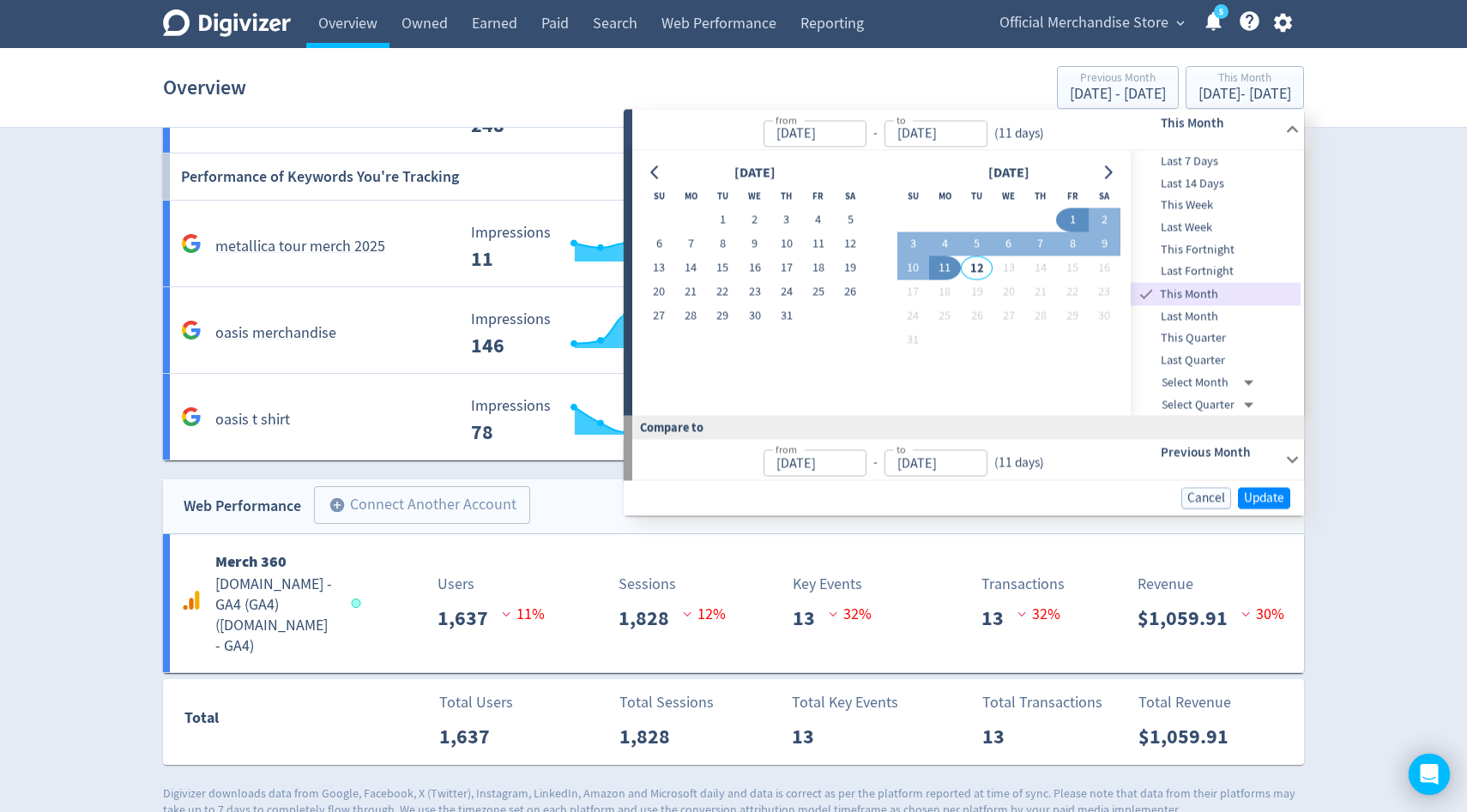
type input "[DATE]"
click at [1260, 497] on span "Update" at bounding box center [1264, 497] width 41 height 13
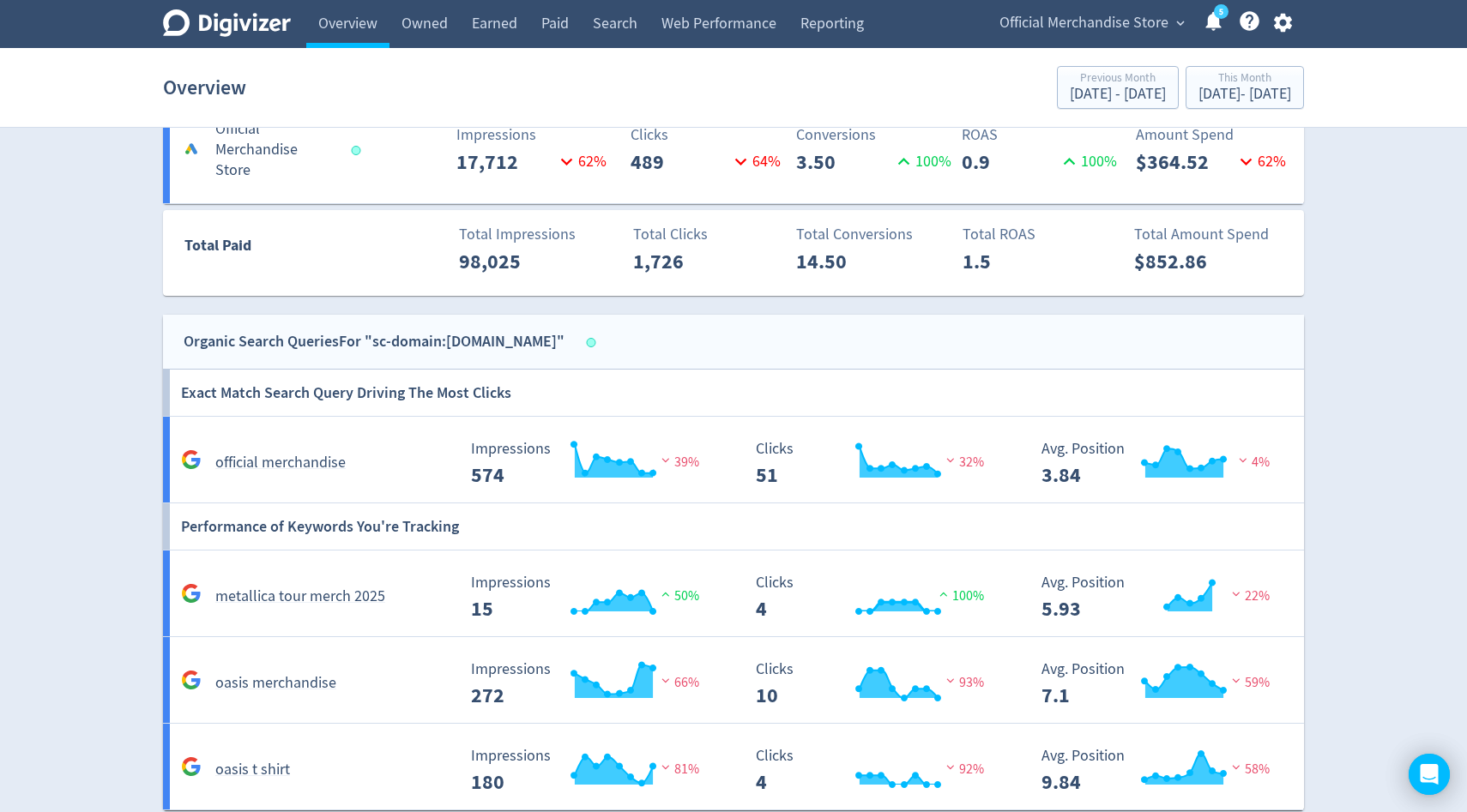
scroll to position [1099, 0]
click at [1221, 113] on div "Overview Previous Month [DATE] - [DATE] This Month [DATE] - [DATE]" at bounding box center [733, 87] width 1140 height 55
click at [1211, 102] on div "[DATE] - [DATE]" at bounding box center [1245, 94] width 92 height 15
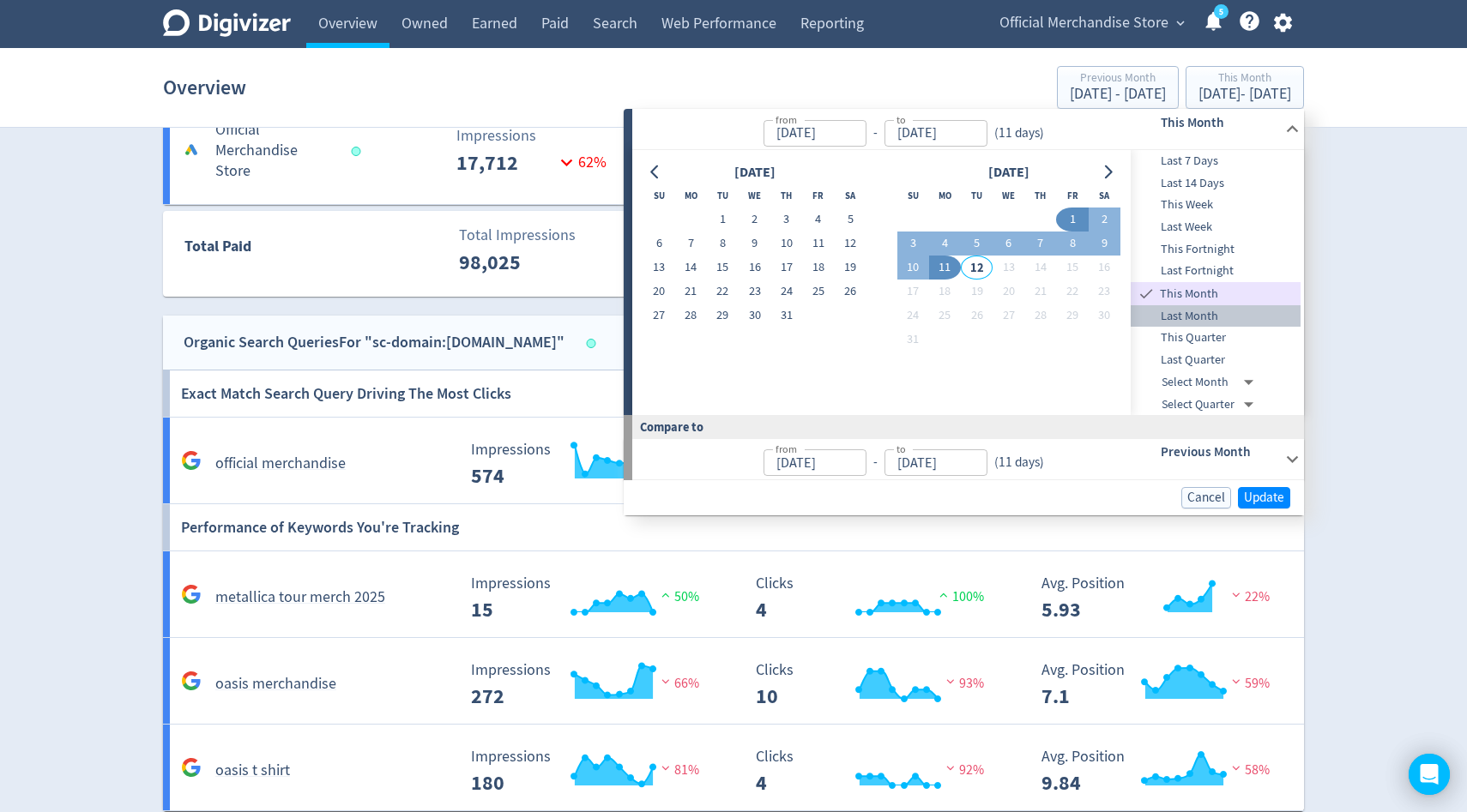
click at [1187, 318] on span "Last Month" at bounding box center [1216, 316] width 170 height 19
type input "[DATE]"
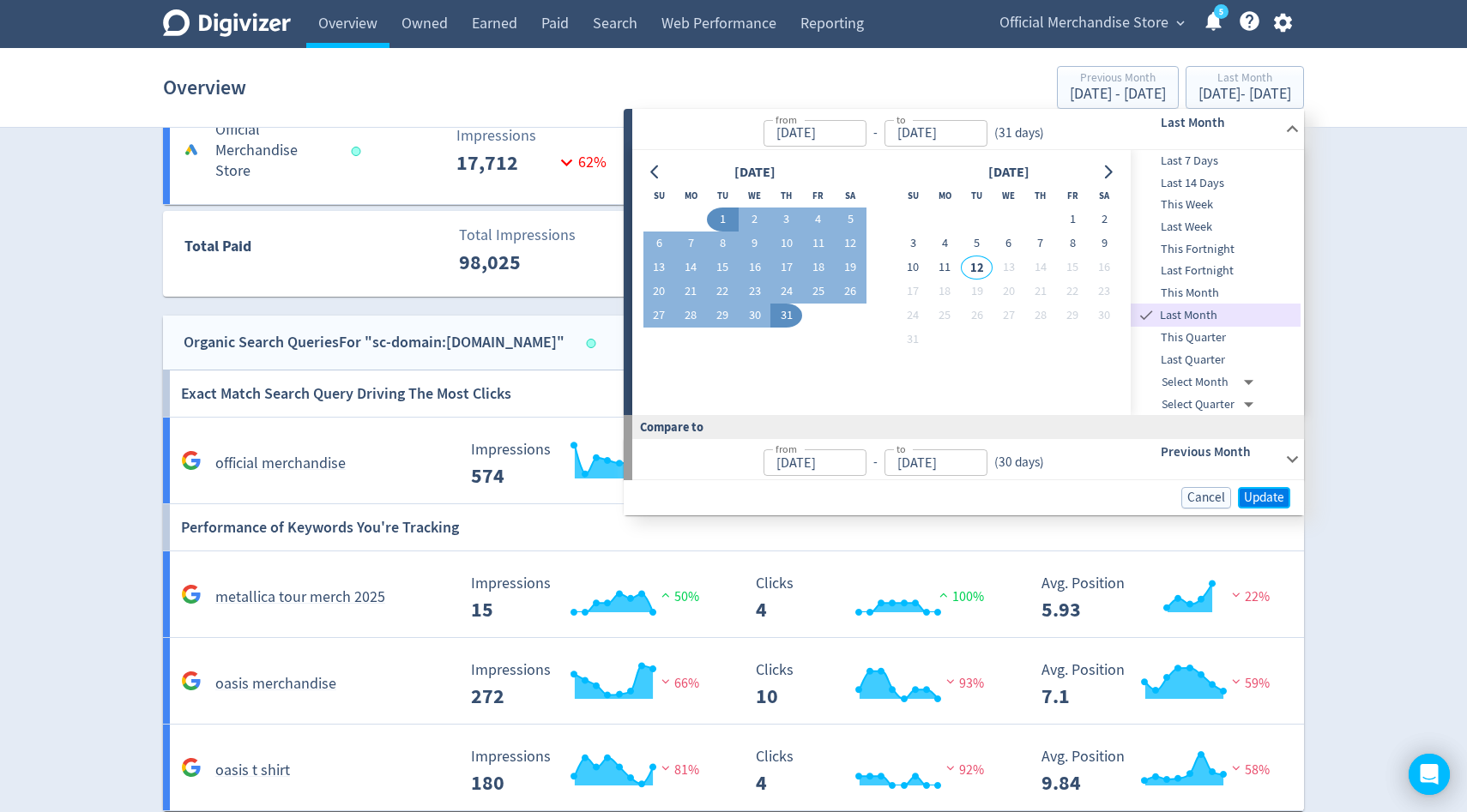
click at [1265, 499] on span "Update" at bounding box center [1264, 497] width 41 height 13
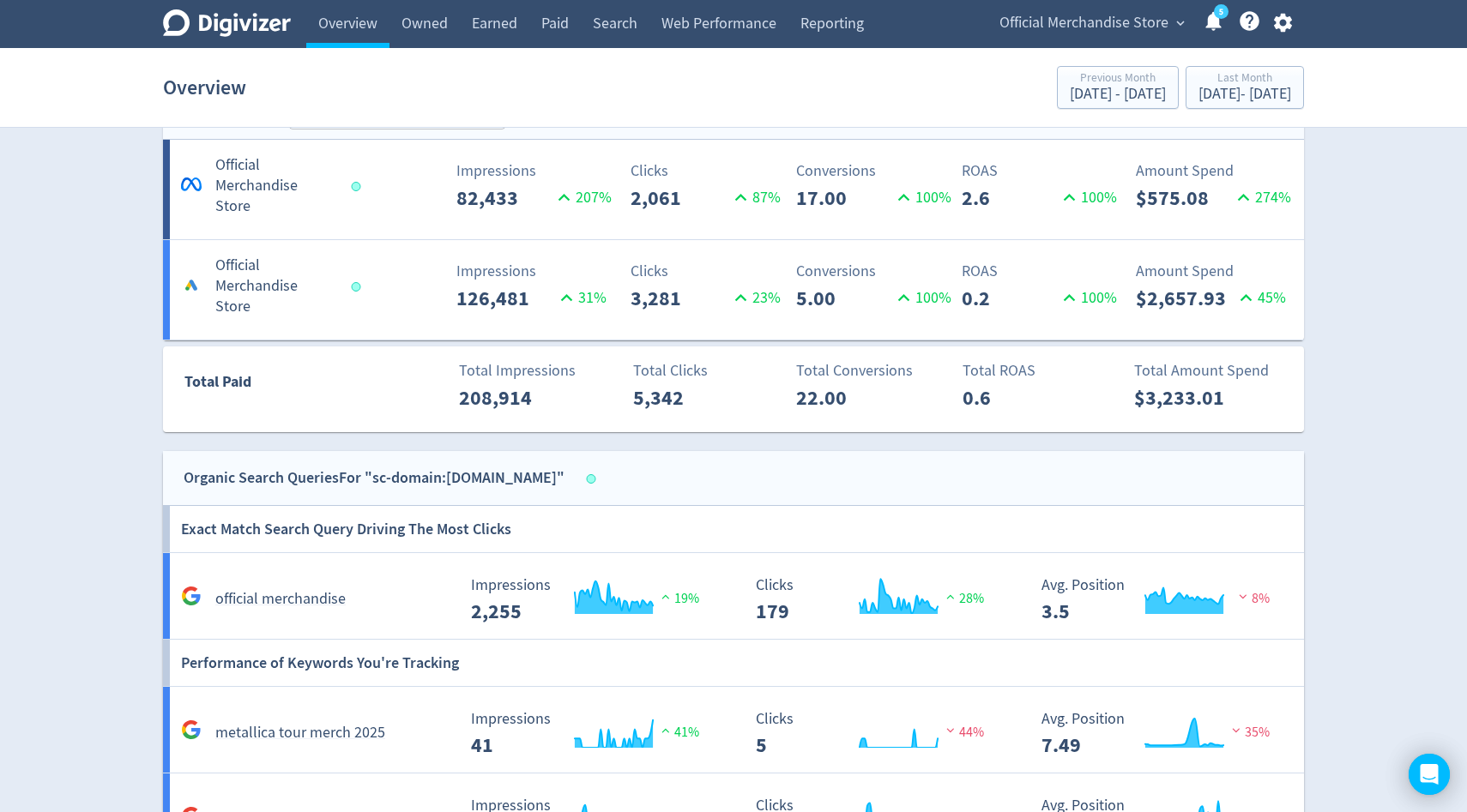
scroll to position [940, 0]
